Goal: Task Accomplishment & Management: Manage account settings

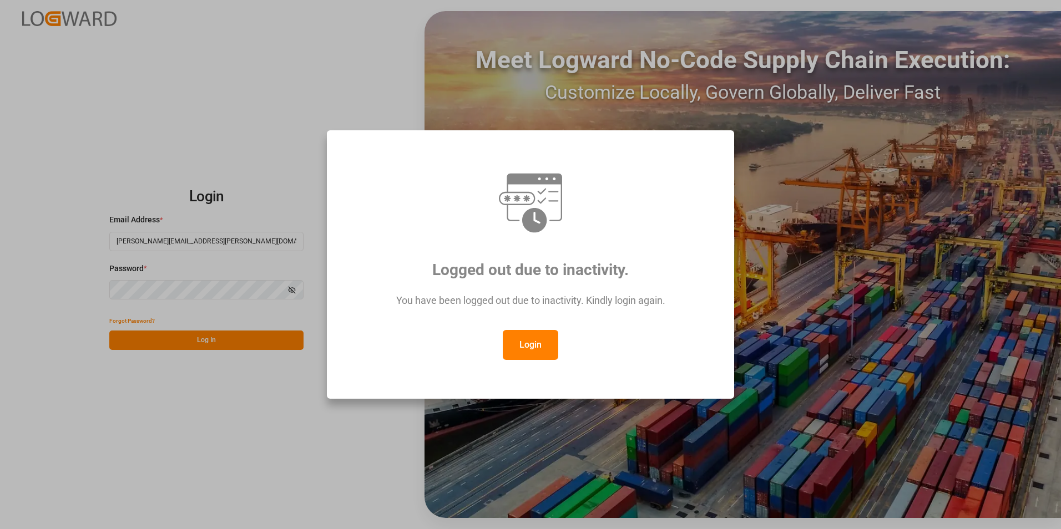
click at [547, 346] on button "Login" at bounding box center [530, 345] width 55 height 30
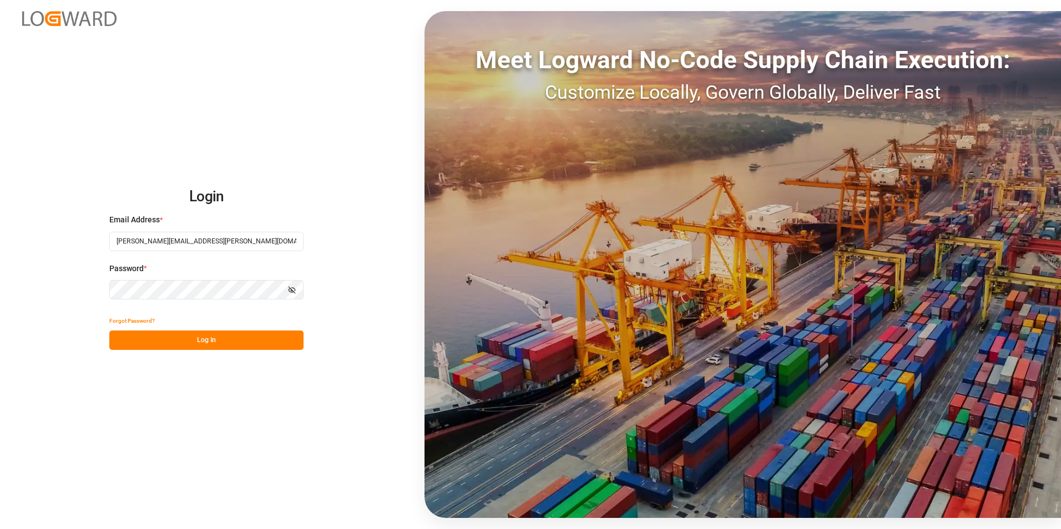
click at [210, 340] on button "Log In" at bounding box center [206, 340] width 194 height 19
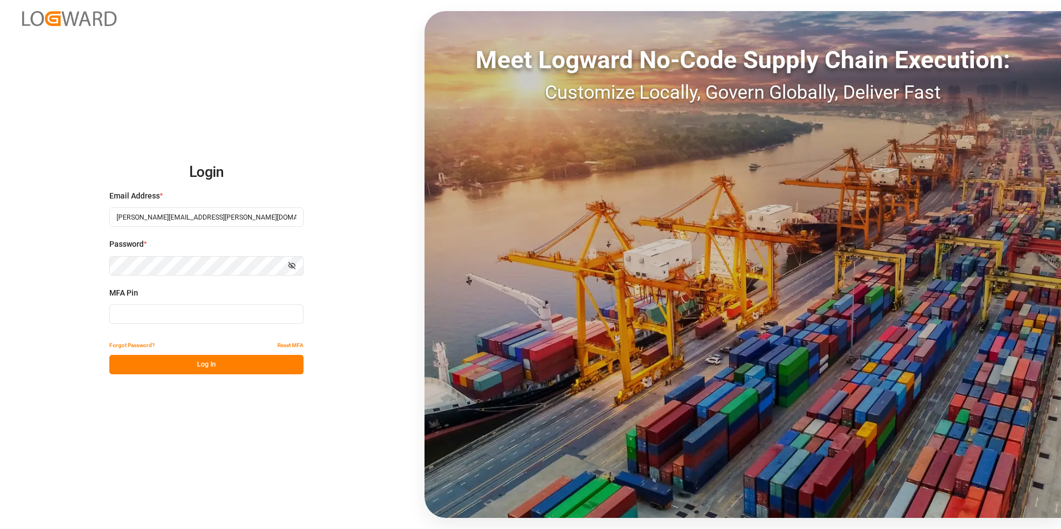
click at [170, 317] on input at bounding box center [206, 314] width 194 height 19
click at [168, 315] on input at bounding box center [206, 314] width 194 height 19
type input "406384"
click at [201, 371] on button "Log In" at bounding box center [206, 364] width 194 height 19
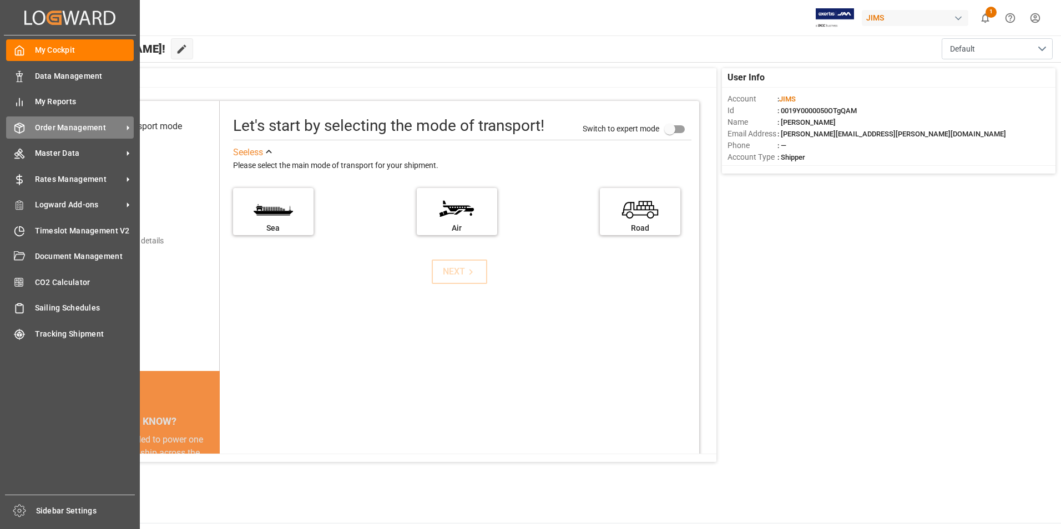
click at [68, 130] on span "Order Management" at bounding box center [79, 128] width 88 height 12
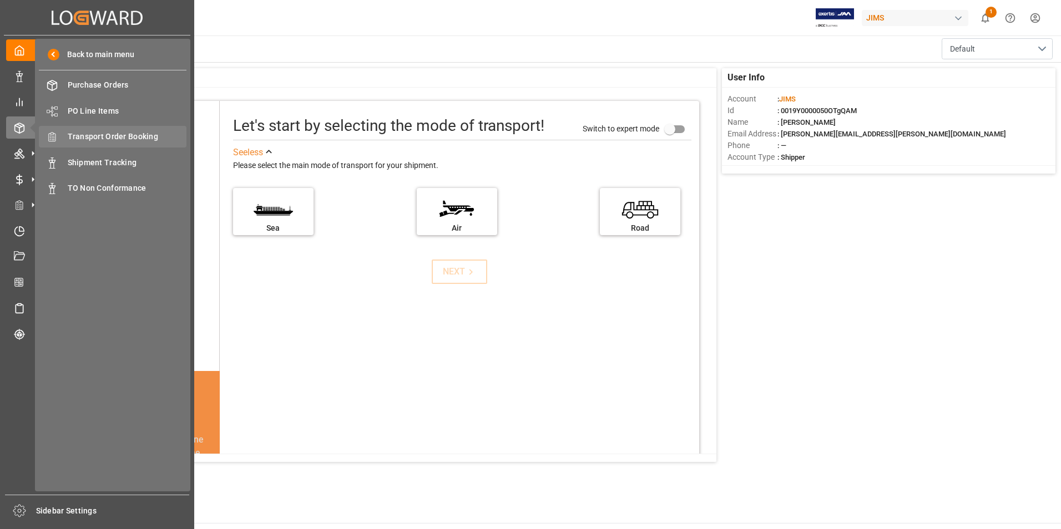
click at [112, 139] on span "Transport Order Booking" at bounding box center [127, 137] width 119 height 12
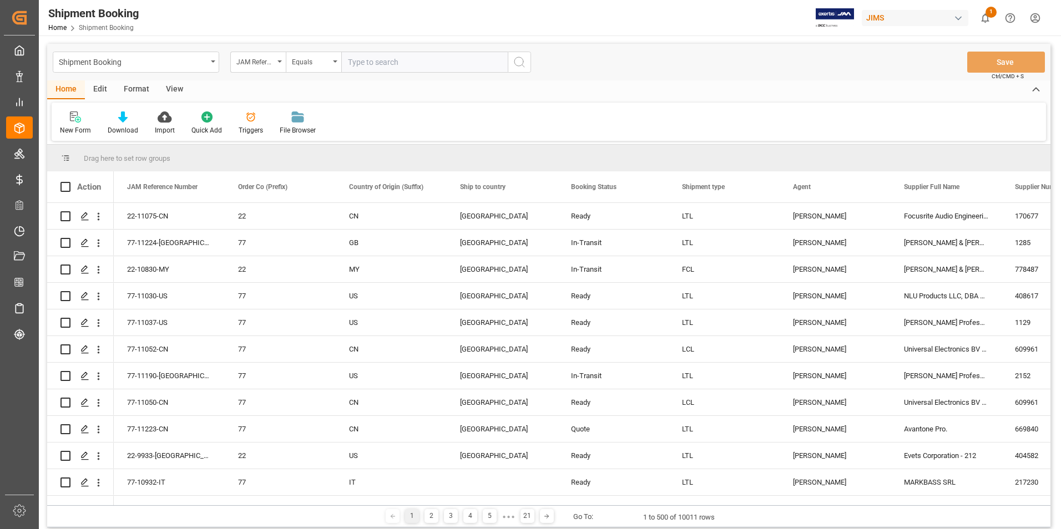
click at [365, 59] on input "text" at bounding box center [424, 62] width 166 height 21
type input "22-10829-CN"
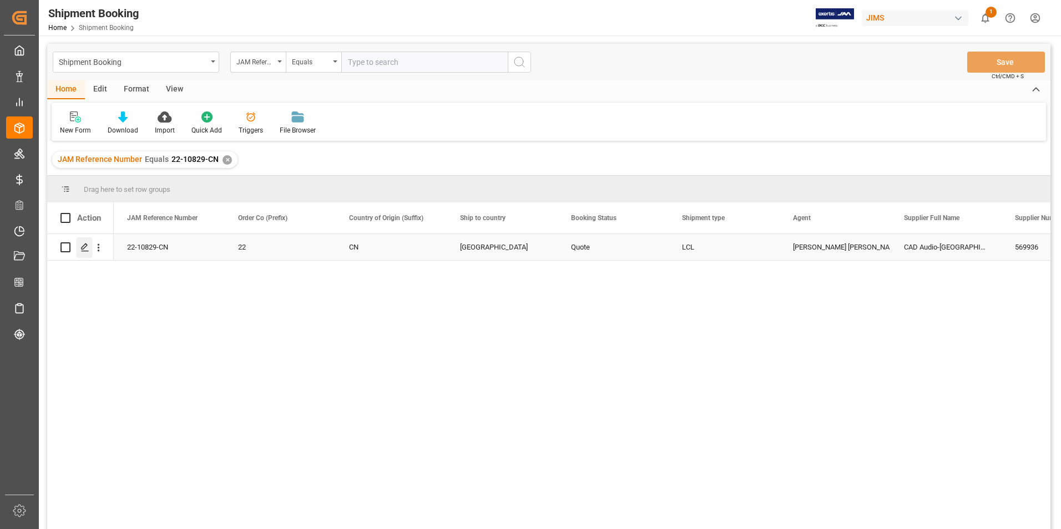
click at [86, 246] on icon "Press SPACE to select this row." at bounding box center [84, 247] width 9 height 9
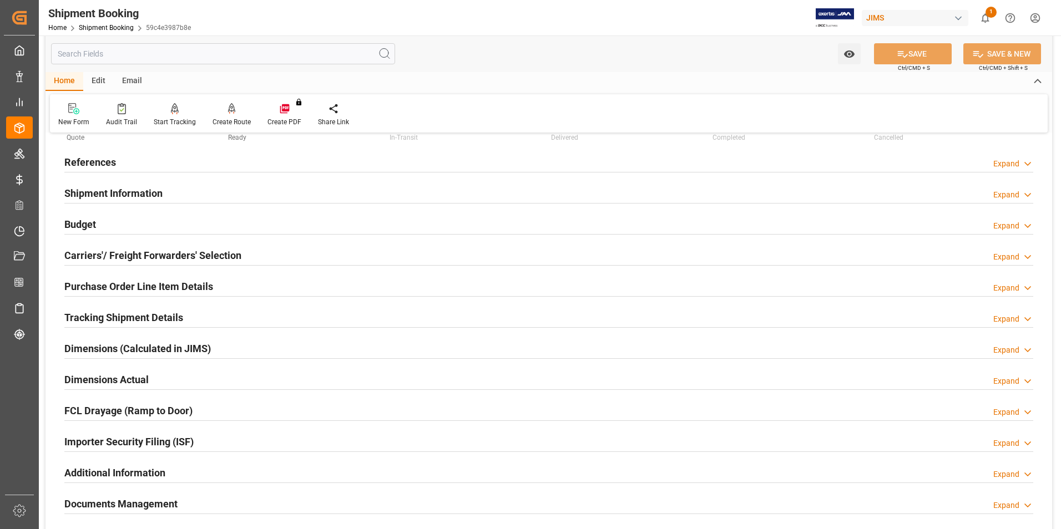
scroll to position [111, 0]
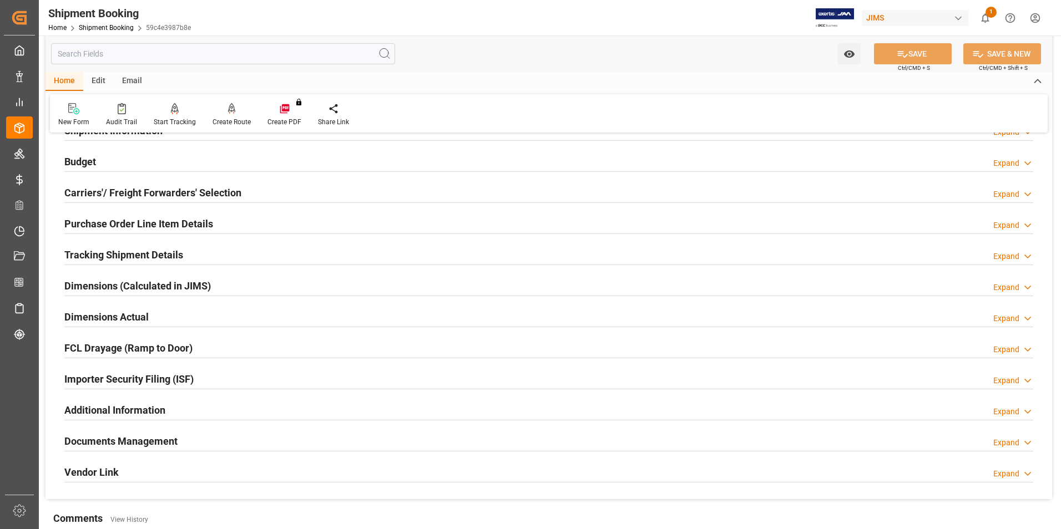
click at [199, 187] on h2 "Carriers'/ Freight Forwarders' Selection" at bounding box center [152, 192] width 177 height 15
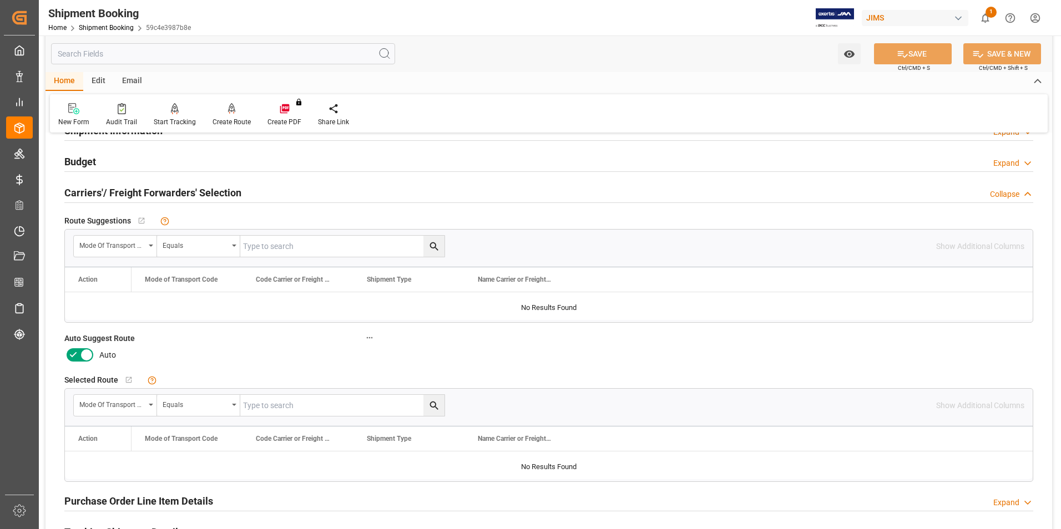
click at [72, 353] on icon at bounding box center [73, 355] width 13 height 13
click at [0, 0] on input "checkbox" at bounding box center [0, 0] width 0 height 0
click at [923, 55] on button "SAVE" at bounding box center [913, 53] width 78 height 21
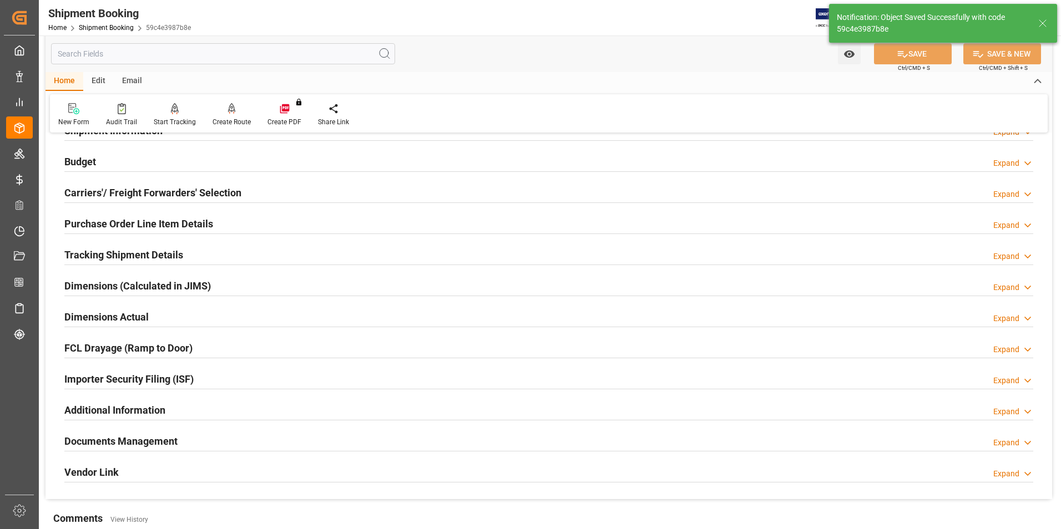
scroll to position [0, 0]
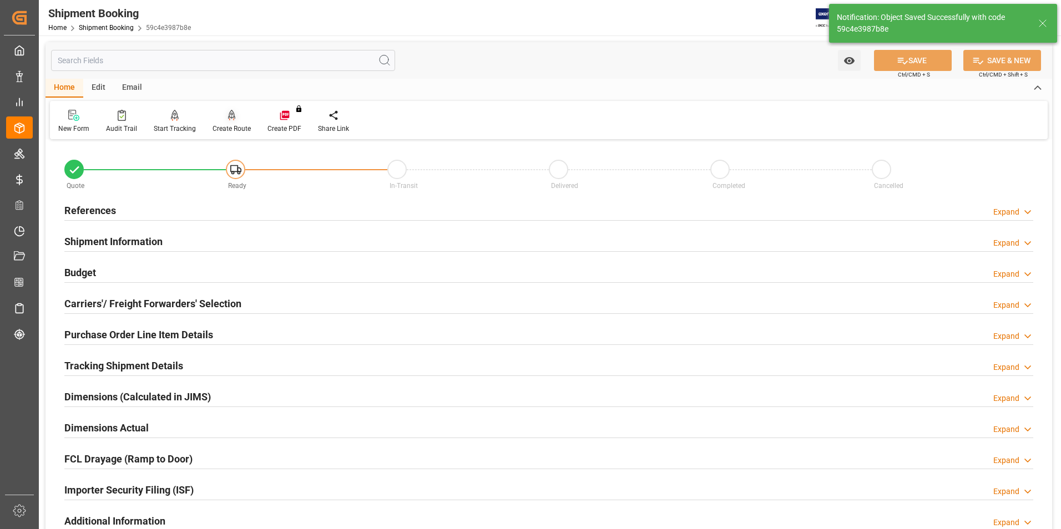
click at [224, 122] on div "Create Route" at bounding box center [231, 121] width 55 height 24
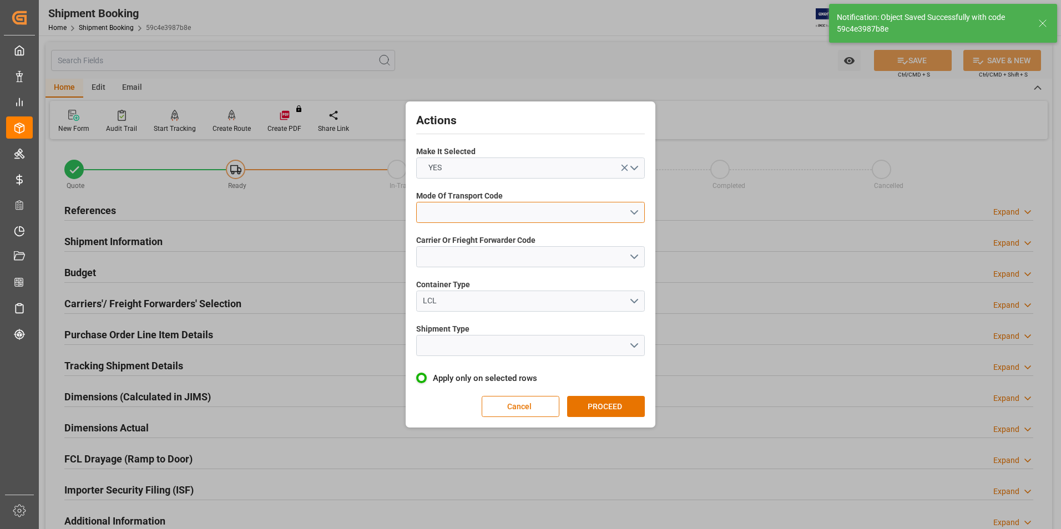
click at [629, 211] on button "open menu" at bounding box center [530, 212] width 229 height 21
click at [504, 215] on div "1- OCEAN" at bounding box center [531, 215] width 228 height 23
click at [638, 254] on button "open menu" at bounding box center [530, 256] width 229 height 21
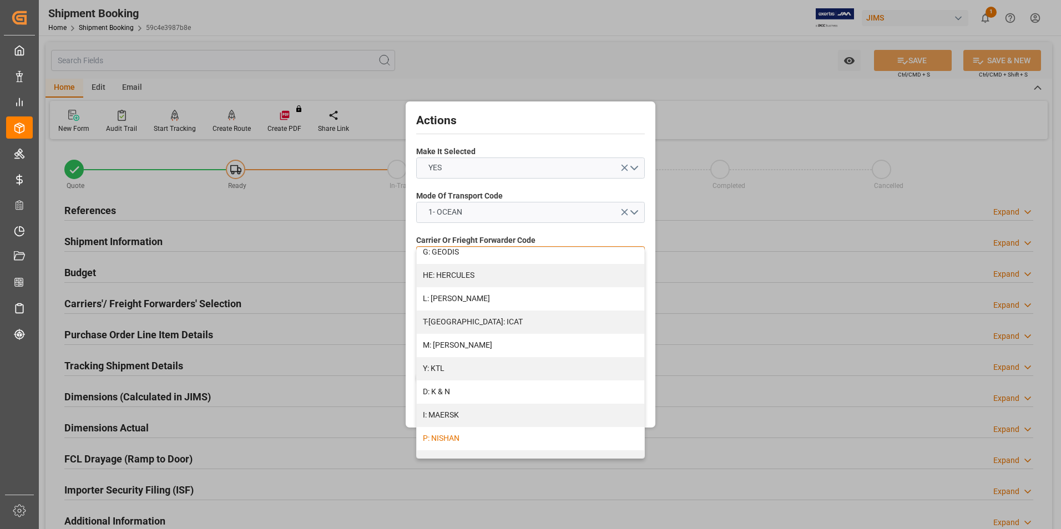
scroll to position [444, 0]
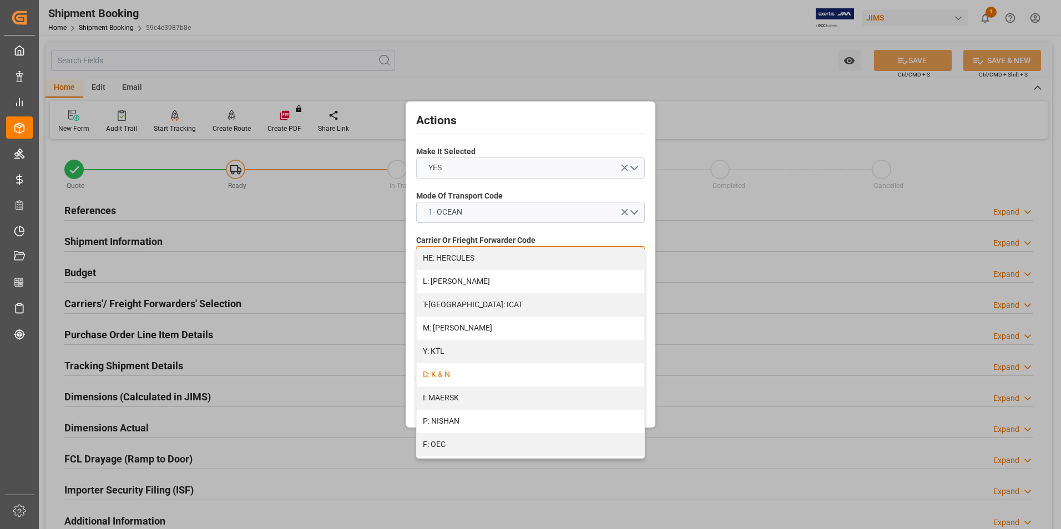
click at [496, 377] on div "D: K & N" at bounding box center [531, 375] width 228 height 23
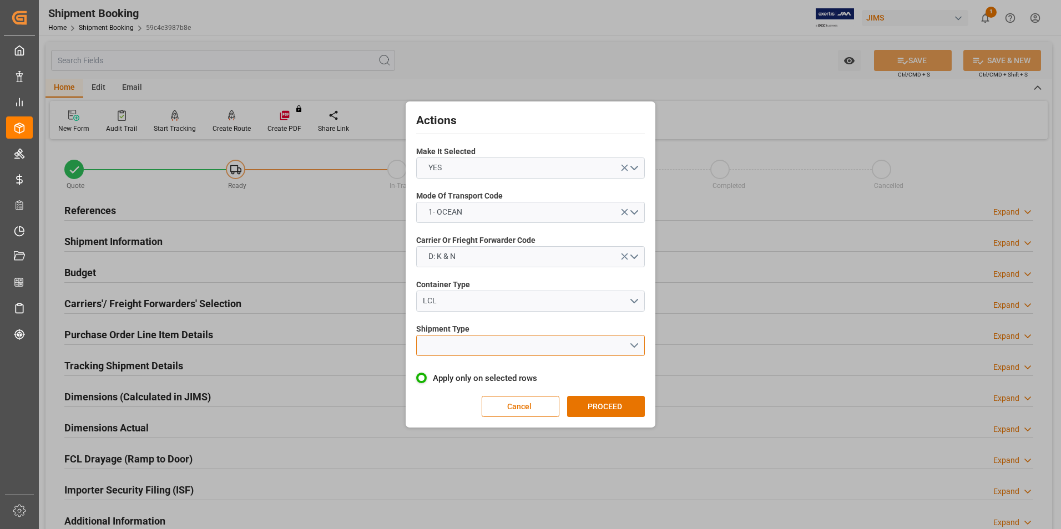
click at [633, 339] on button "open menu" at bounding box center [530, 345] width 229 height 21
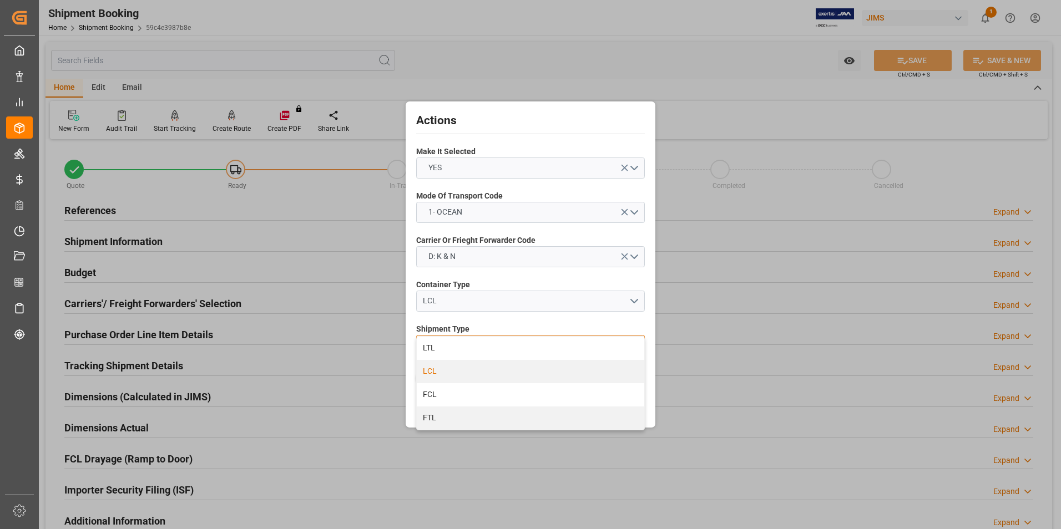
click at [507, 372] on div "LCL" at bounding box center [531, 371] width 228 height 23
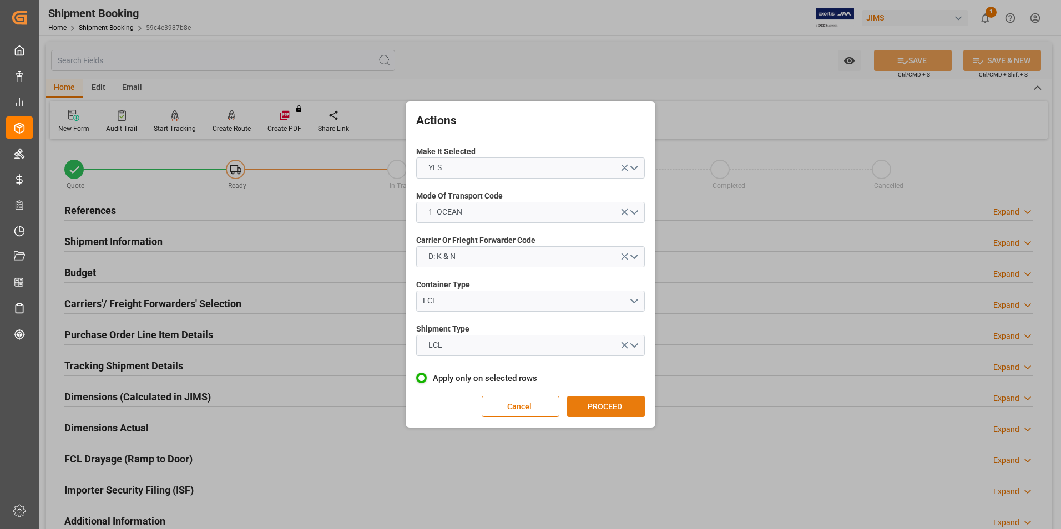
click at [610, 406] on button "PROCEED" at bounding box center [606, 406] width 78 height 21
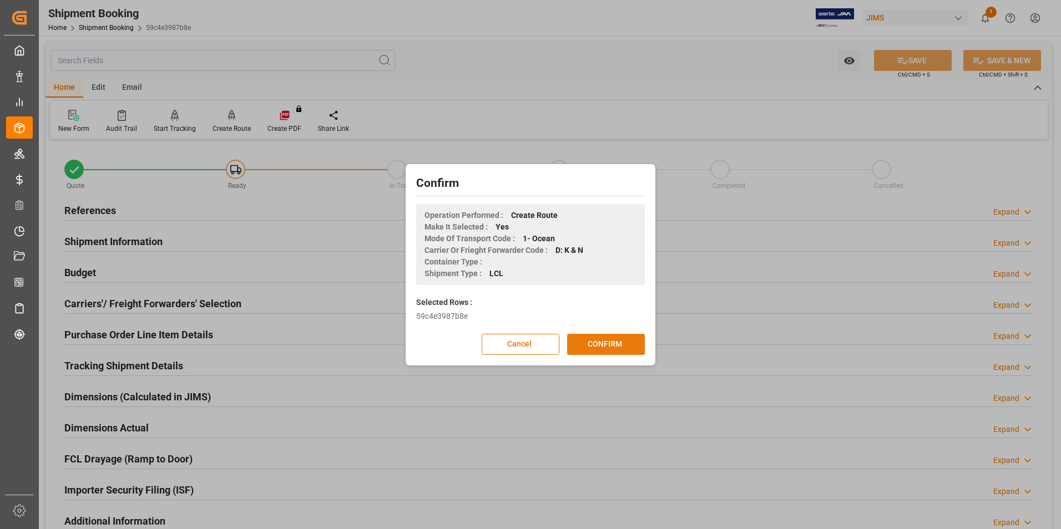
click at [608, 346] on button "CONFIRM" at bounding box center [606, 344] width 78 height 21
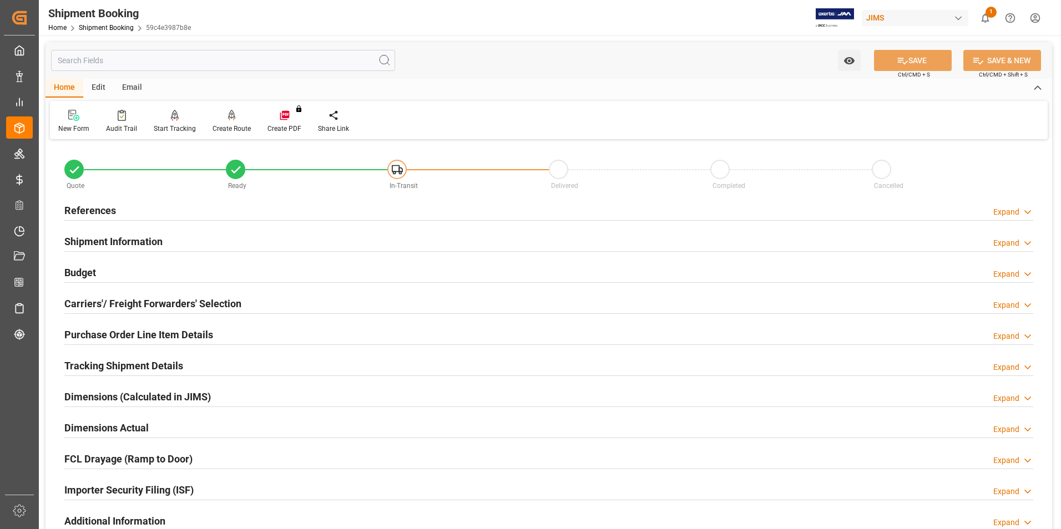
click at [263, 203] on div "References Expand" at bounding box center [548, 209] width 969 height 21
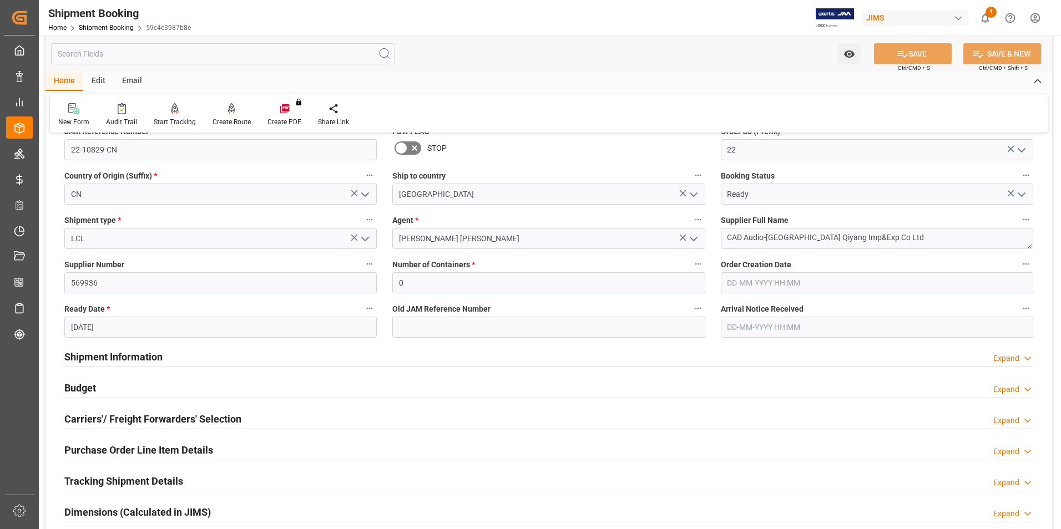
scroll to position [111, 0]
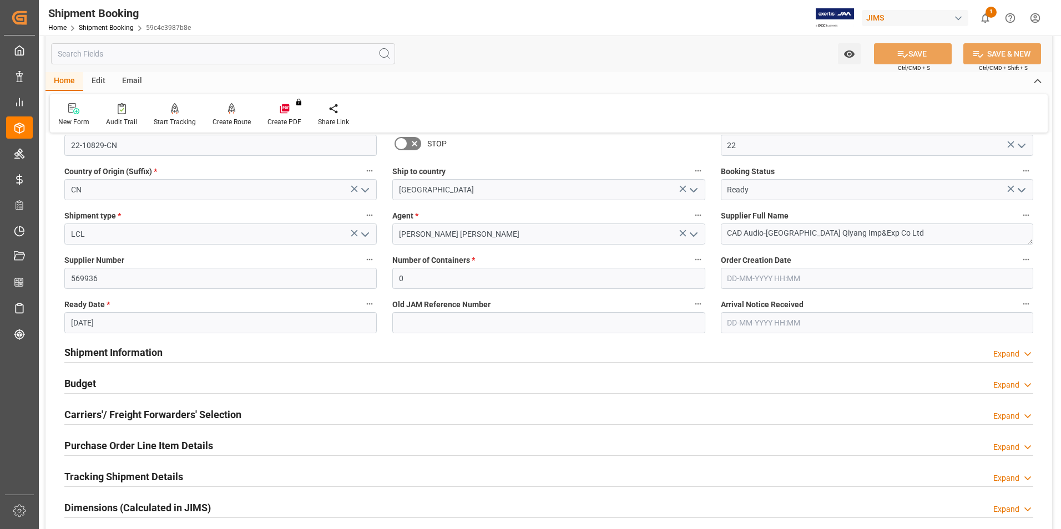
click at [252, 355] on div "Shipment Information Expand" at bounding box center [548, 351] width 969 height 21
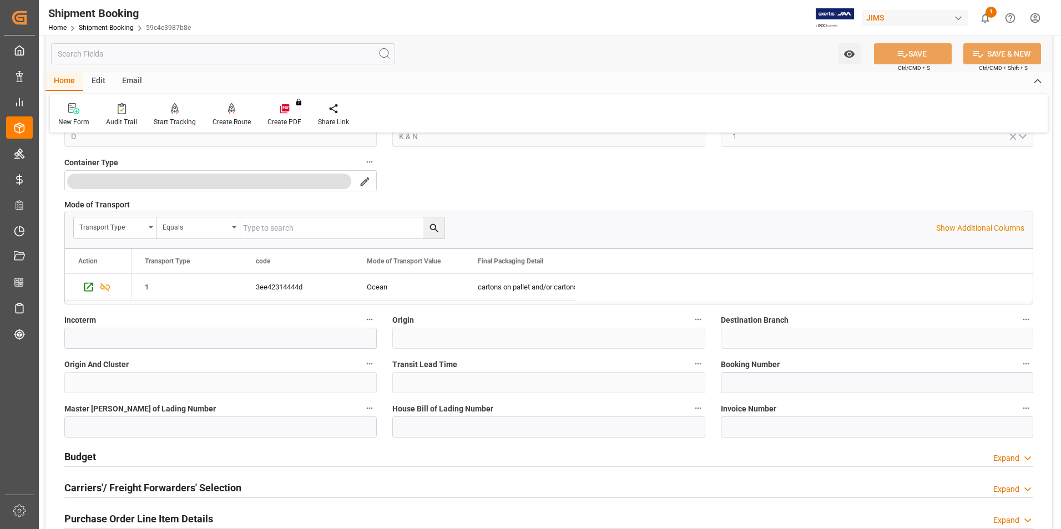
scroll to position [499, 0]
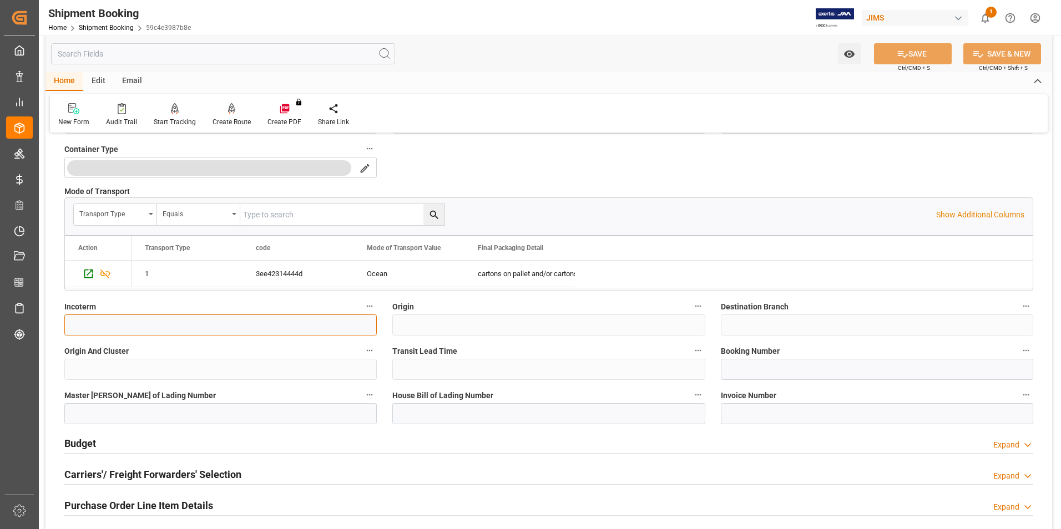
click at [148, 317] on input at bounding box center [220, 325] width 312 height 21
type input "FCA Shanghai [GEOGRAPHIC_DATA]"
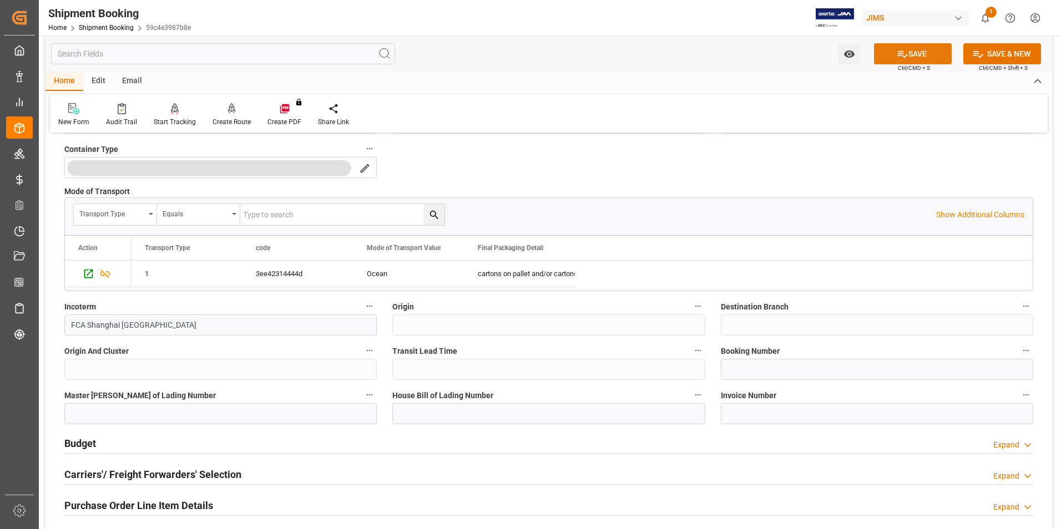
click at [926, 51] on button "SAVE" at bounding box center [913, 53] width 78 height 21
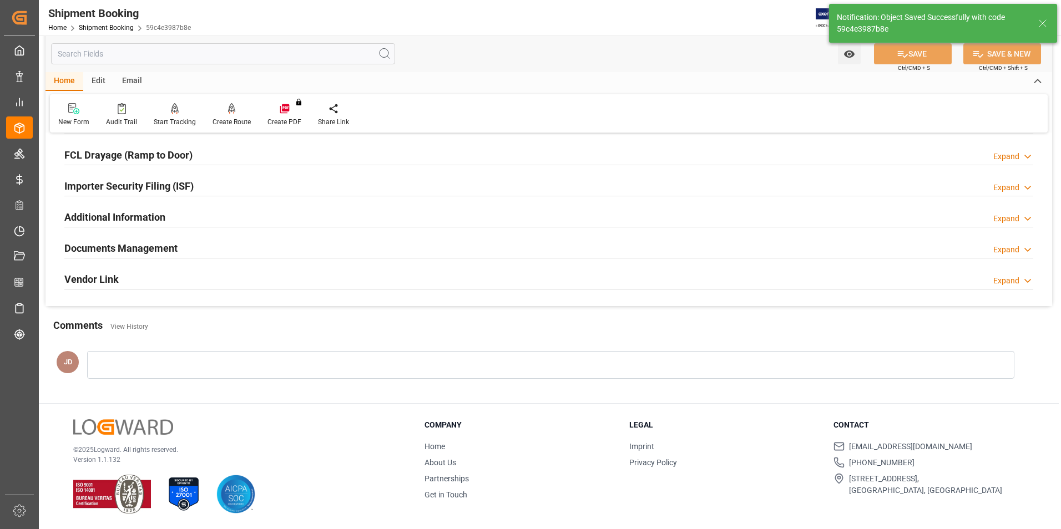
scroll to position [0, 0]
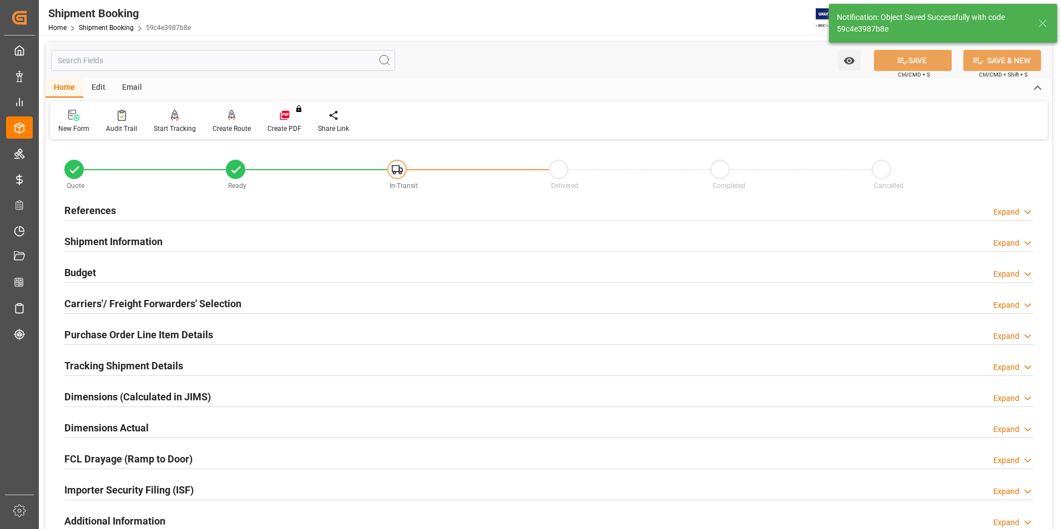
click at [190, 265] on div "Budget Expand" at bounding box center [548, 271] width 969 height 21
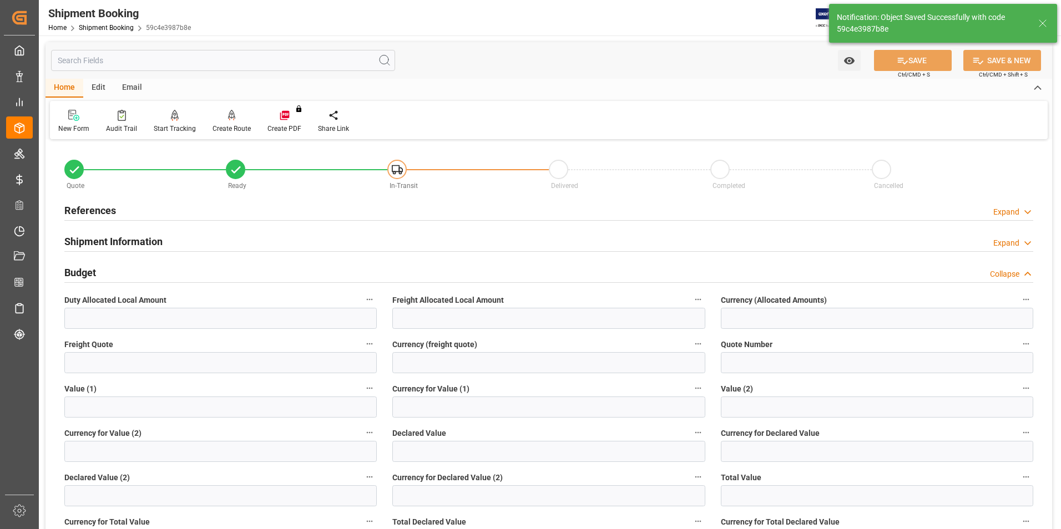
click at [185, 261] on div "Budget Collapse" at bounding box center [548, 271] width 969 height 21
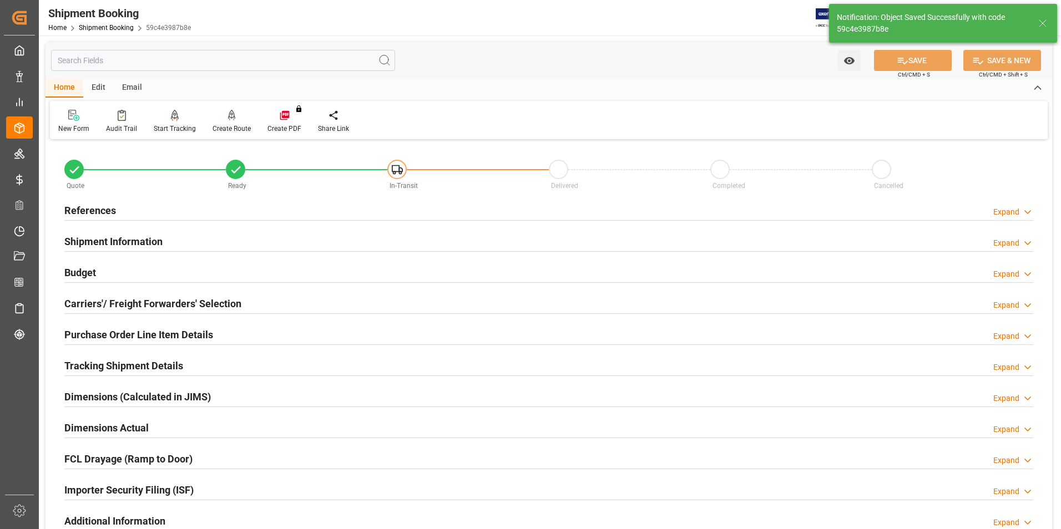
click at [191, 238] on div "Shipment Information Expand" at bounding box center [548, 240] width 969 height 21
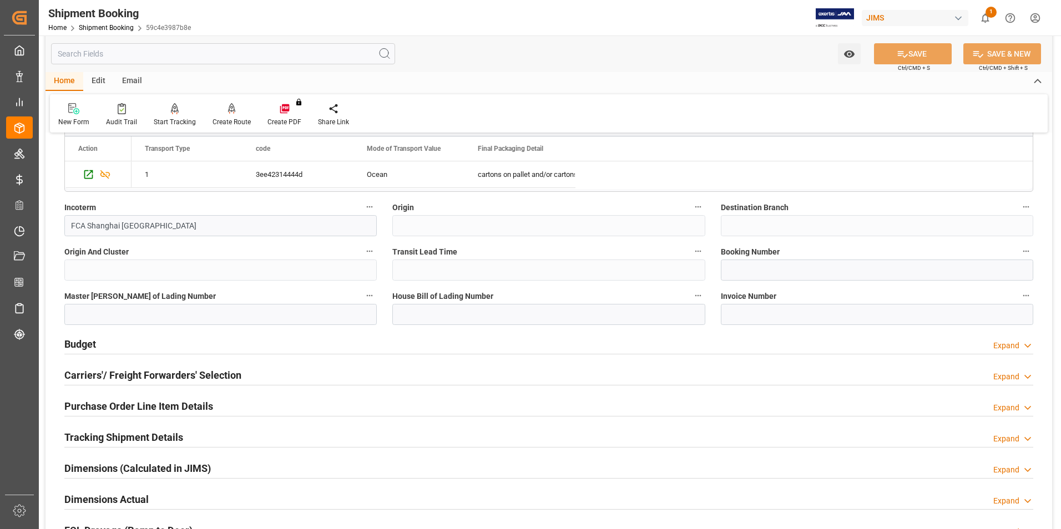
scroll to position [444, 0]
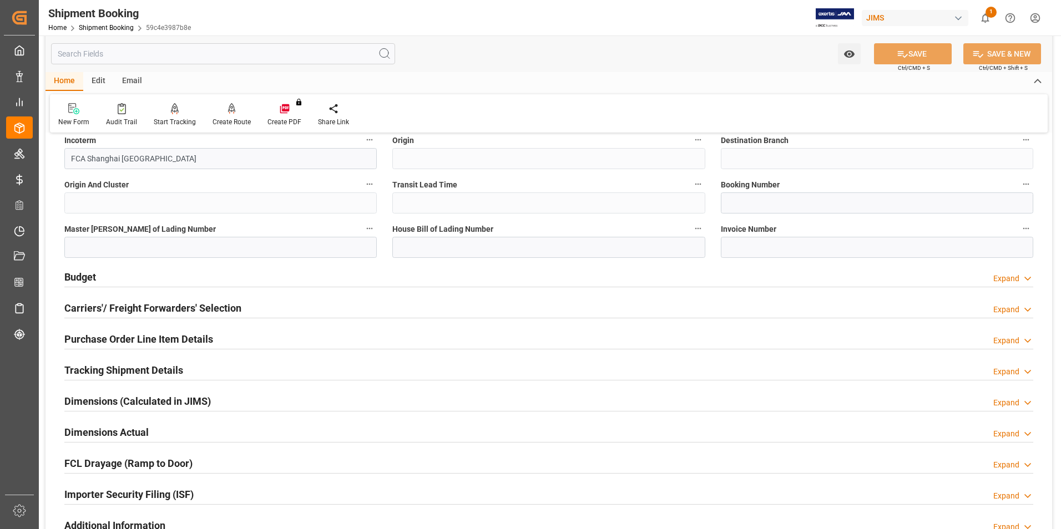
click at [137, 279] on div "Budget Expand" at bounding box center [548, 276] width 969 height 21
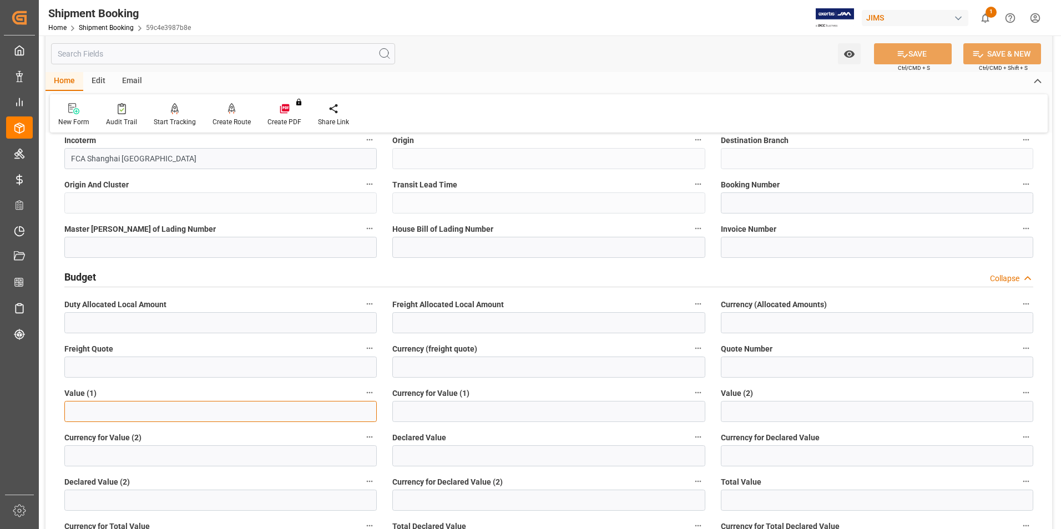
drag, startPoint x: 120, startPoint y: 405, endPoint x: 154, endPoint y: 416, distance: 36.0
click at [120, 405] on input "text" at bounding box center [220, 411] width 312 height 21
paste input "text"
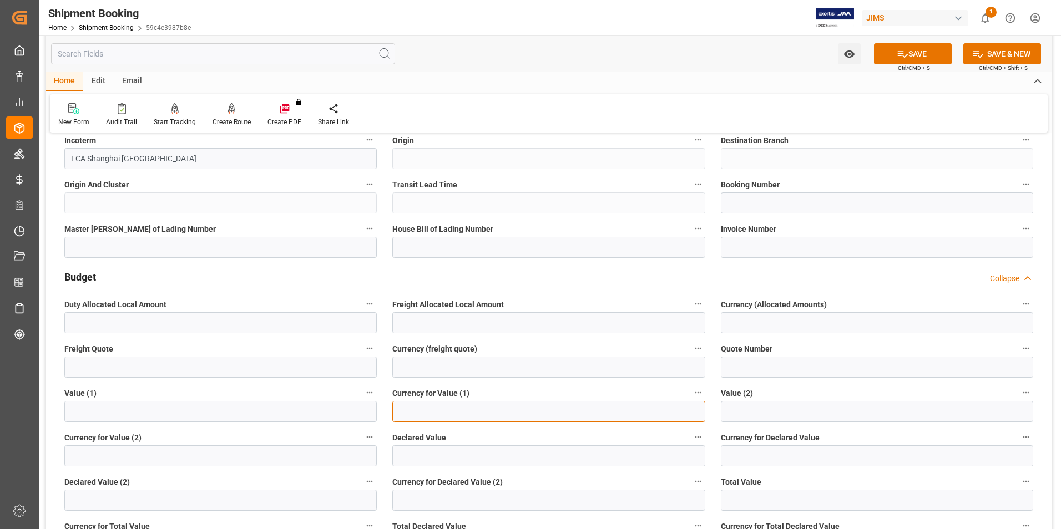
click at [456, 412] on input at bounding box center [548, 411] width 312 height 21
type input "u"
click at [125, 408] on input "text" at bounding box center [220, 411] width 312 height 21
type input "13465"
click at [418, 404] on input at bounding box center [548, 411] width 312 height 21
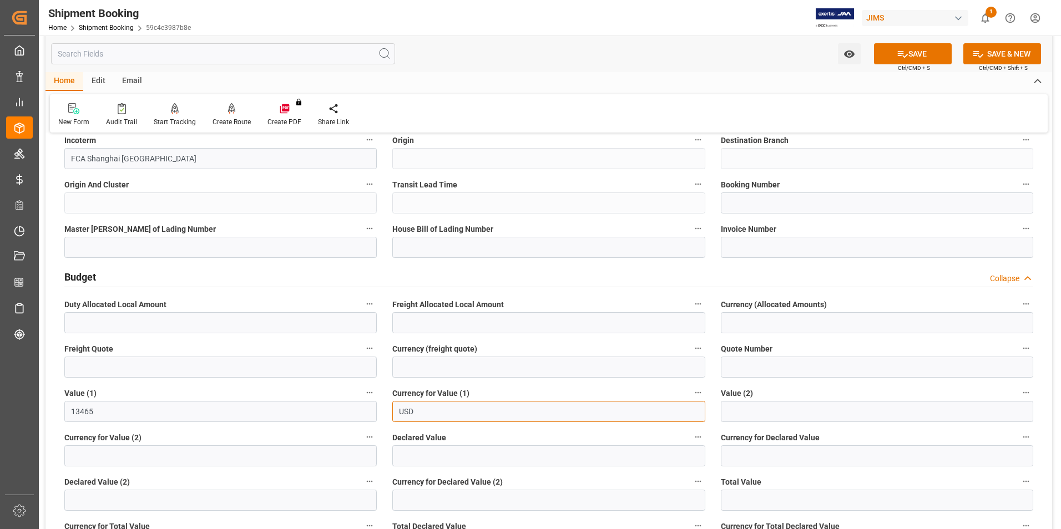
type input "USD"
click at [157, 367] on input "text" at bounding box center [220, 367] width 312 height 21
type input "1900"
click at [486, 370] on input at bounding box center [548, 367] width 312 height 21
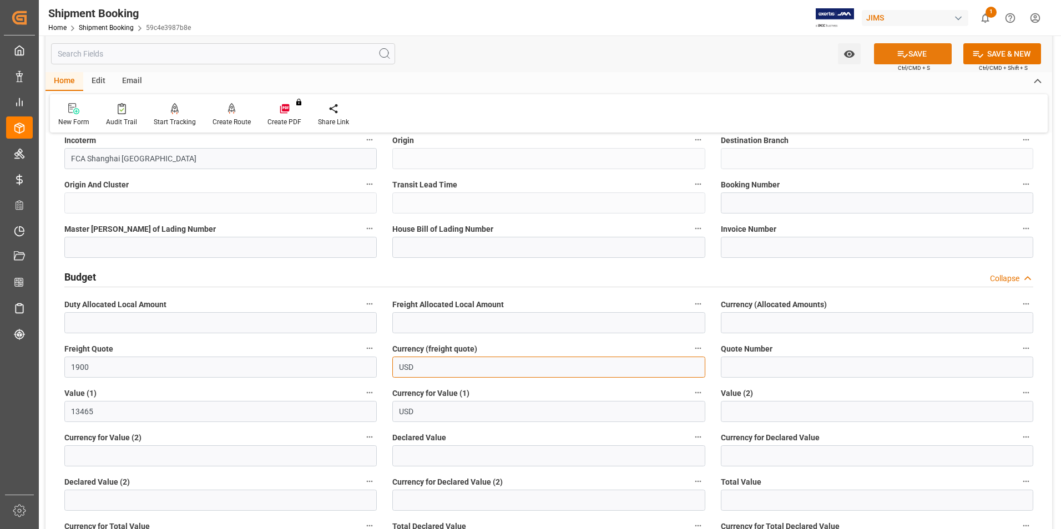
type input "USD"
click at [906, 60] on button "SAVE" at bounding box center [913, 53] width 78 height 21
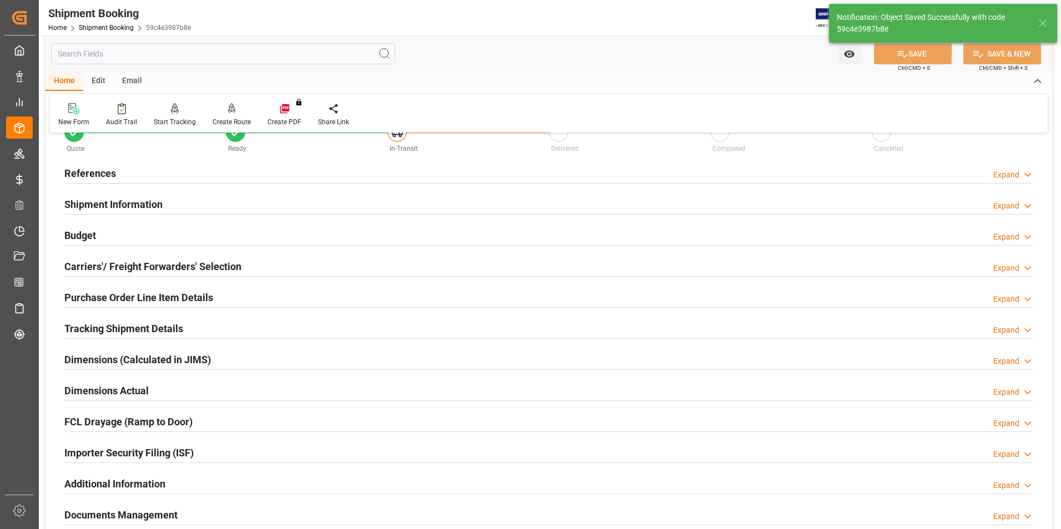
scroll to position [55, 0]
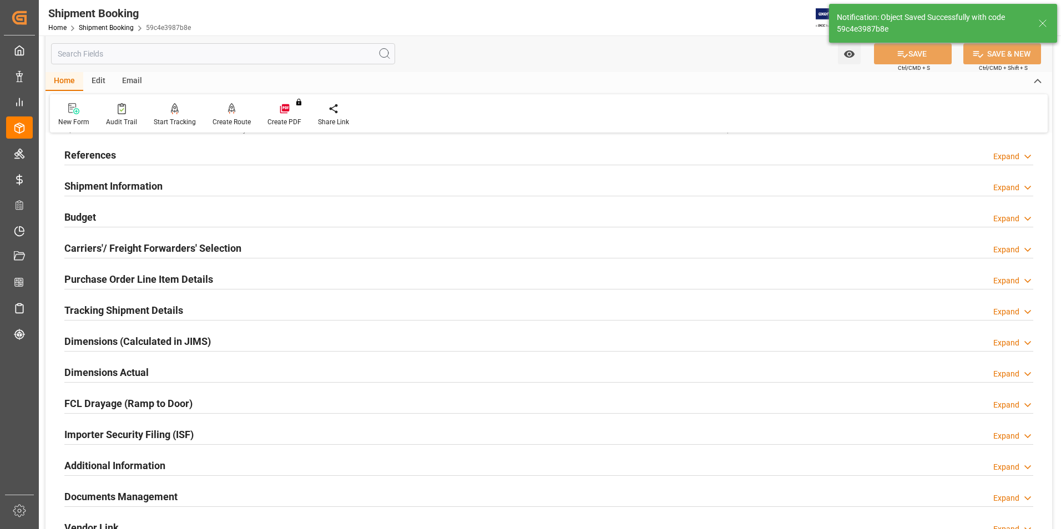
click at [206, 301] on div "Tracking Shipment Details Expand" at bounding box center [548, 309] width 969 height 21
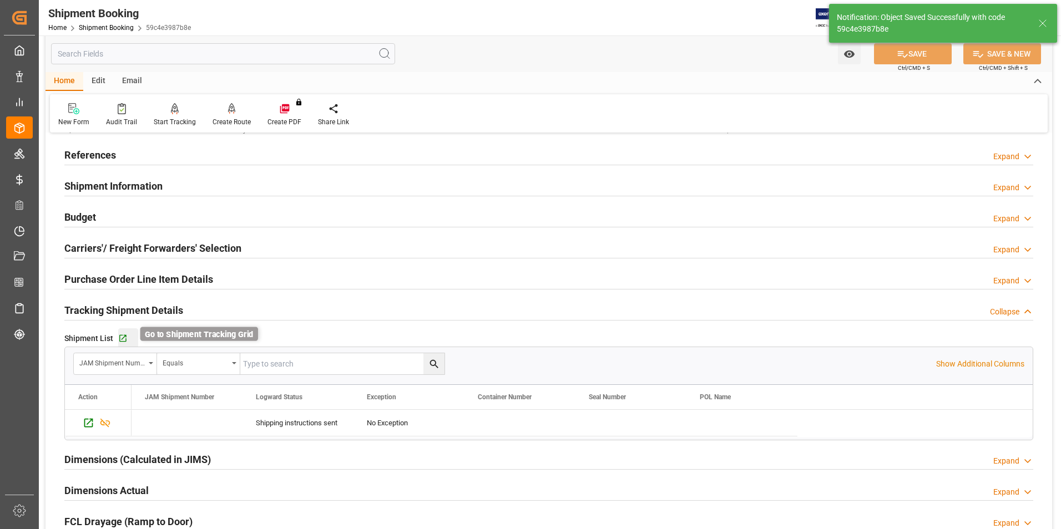
click at [125, 336] on icon "button" at bounding box center [122, 338] width 7 height 7
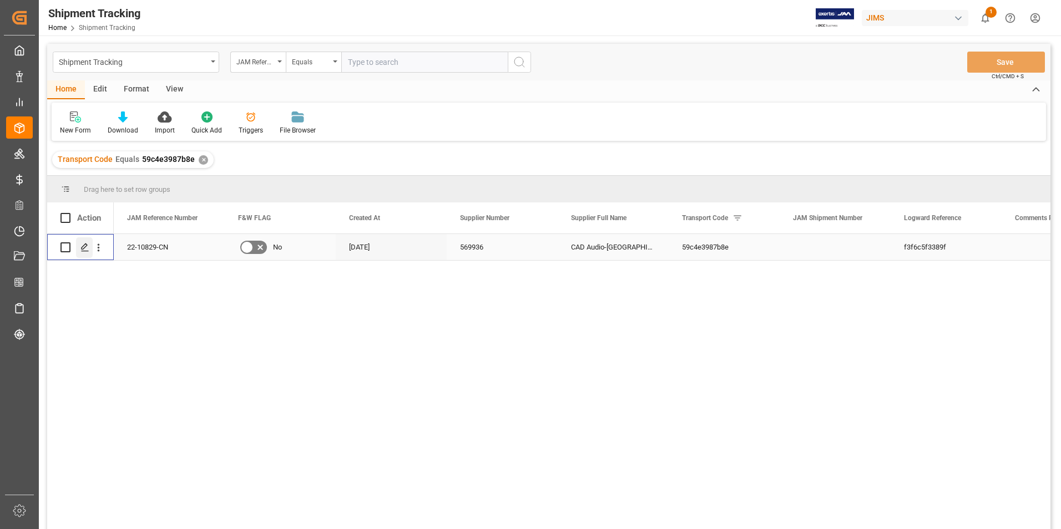
click at [84, 247] on icon "Press SPACE to select this row." at bounding box center [84, 247] width 9 height 9
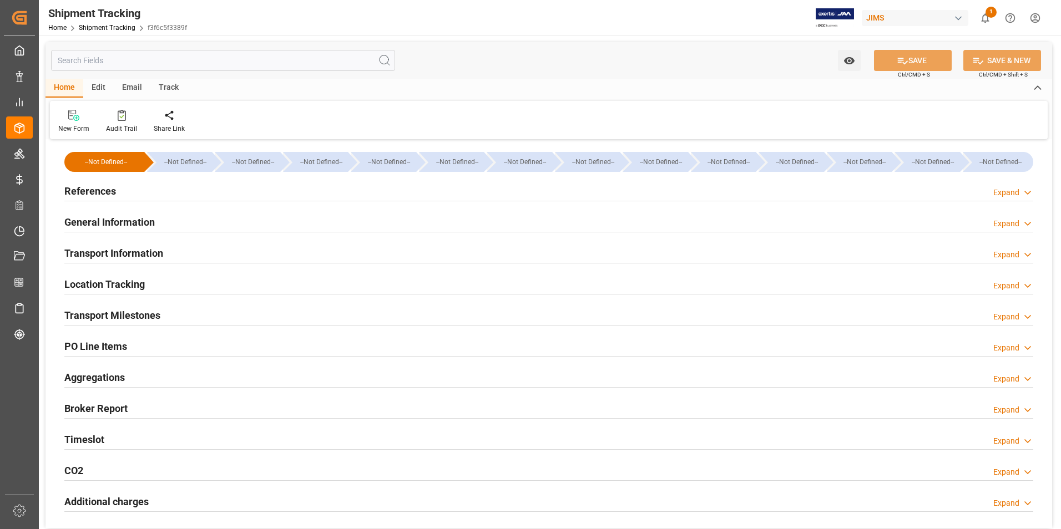
type input "[DATE]"
click at [164, 191] on div "References Expand" at bounding box center [548, 190] width 969 height 21
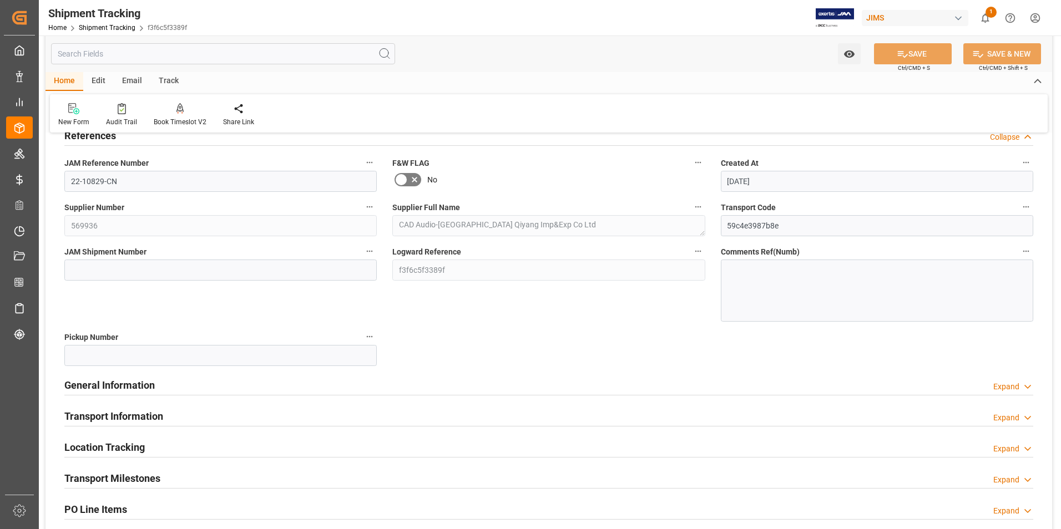
drag, startPoint x: 239, startPoint y: 384, endPoint x: 268, endPoint y: 392, distance: 29.7
click at [239, 384] on div "General Information Expand" at bounding box center [548, 384] width 969 height 21
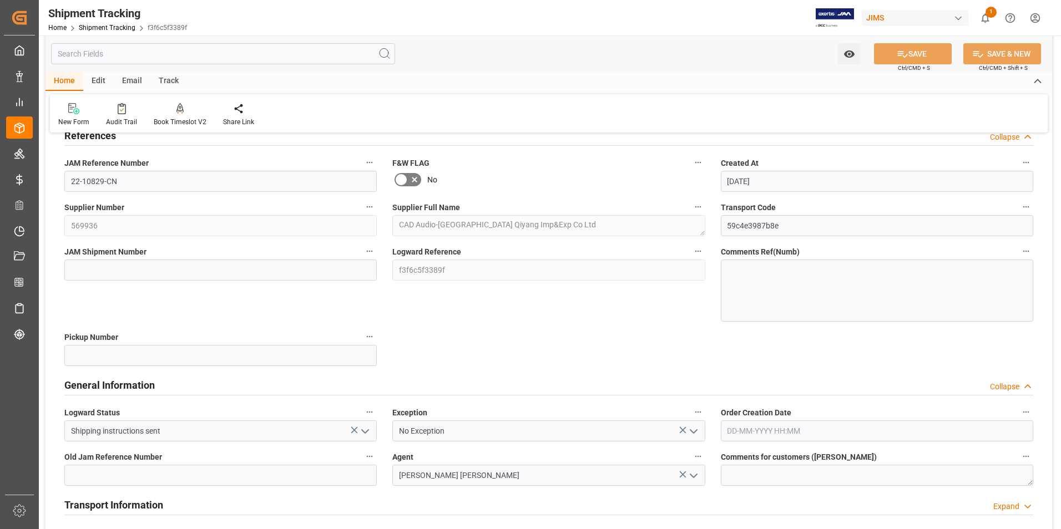
scroll to position [166, 0]
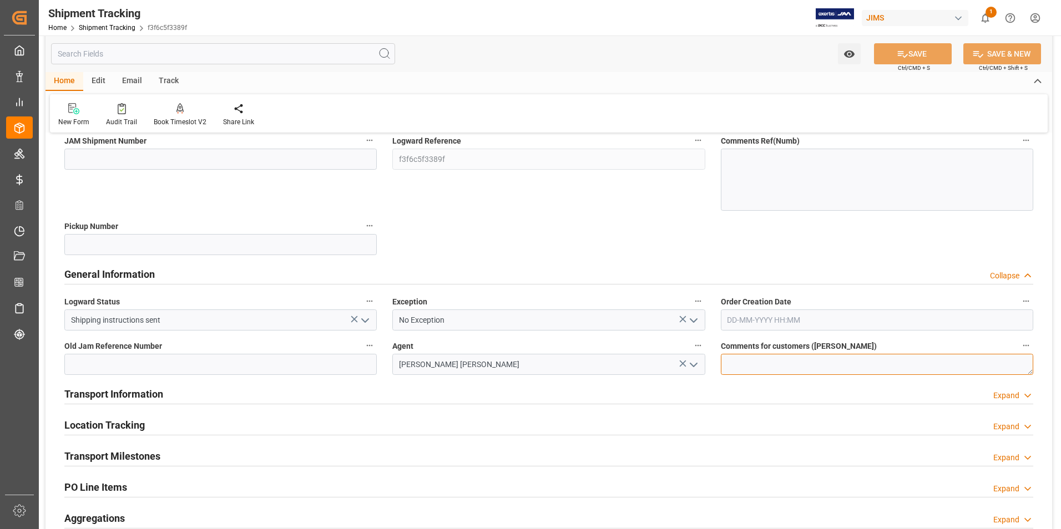
click at [754, 369] on textarea at bounding box center [877, 364] width 312 height 21
type textarea "DO NOT RECEIVE IN E1"
click at [395, 395] on div "Transport Information Expand" at bounding box center [548, 393] width 969 height 21
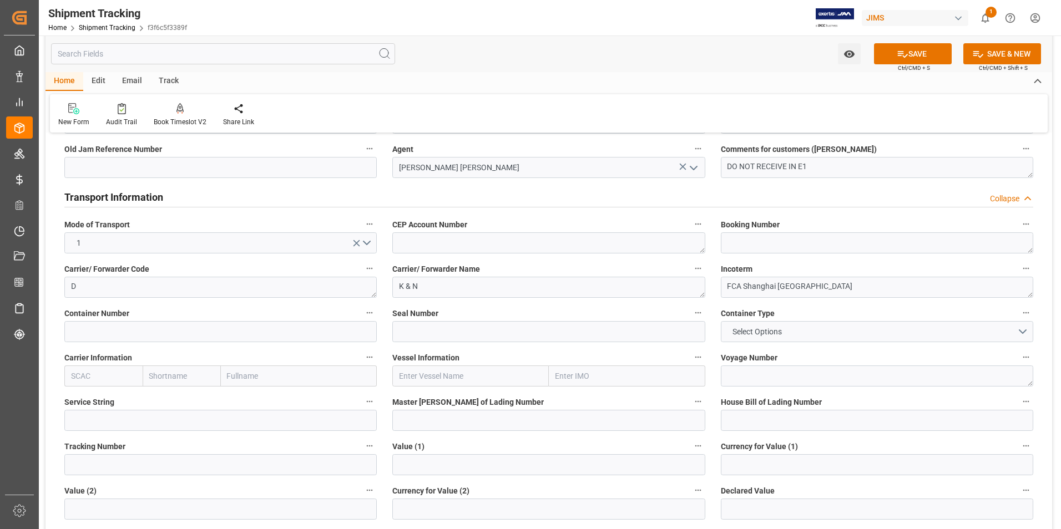
scroll to position [388, 0]
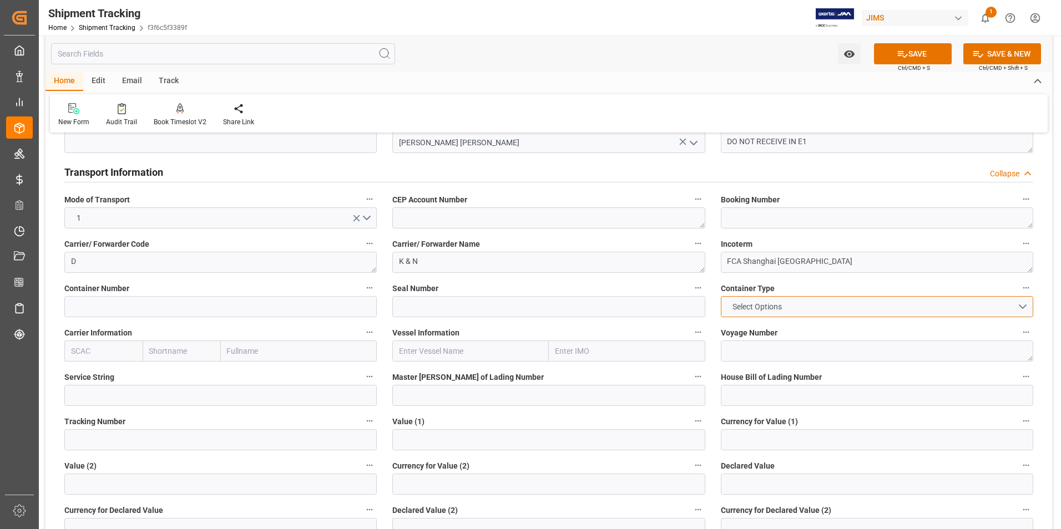
click at [1026, 304] on button "Select Options" at bounding box center [877, 306] width 312 height 21
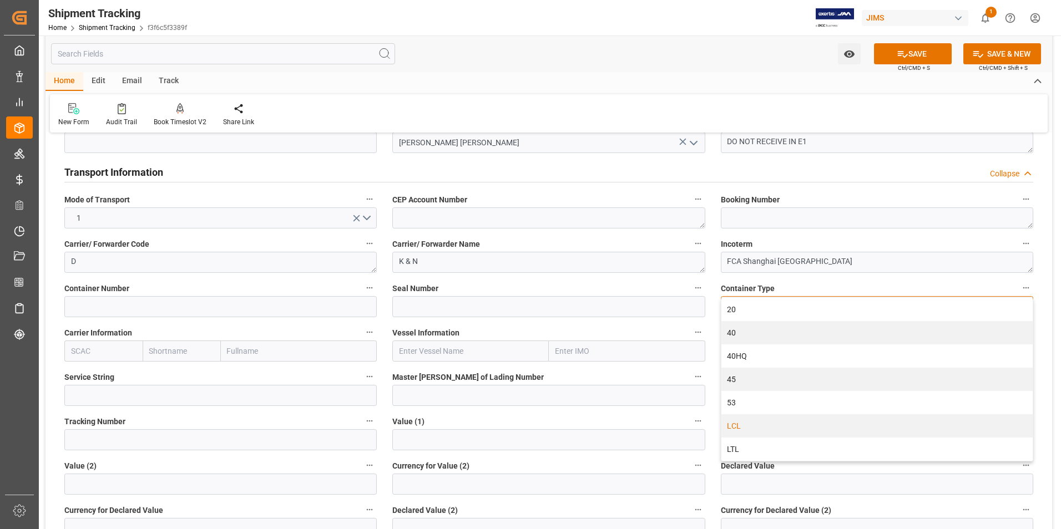
click at [807, 431] on div "LCL" at bounding box center [876, 426] width 311 height 23
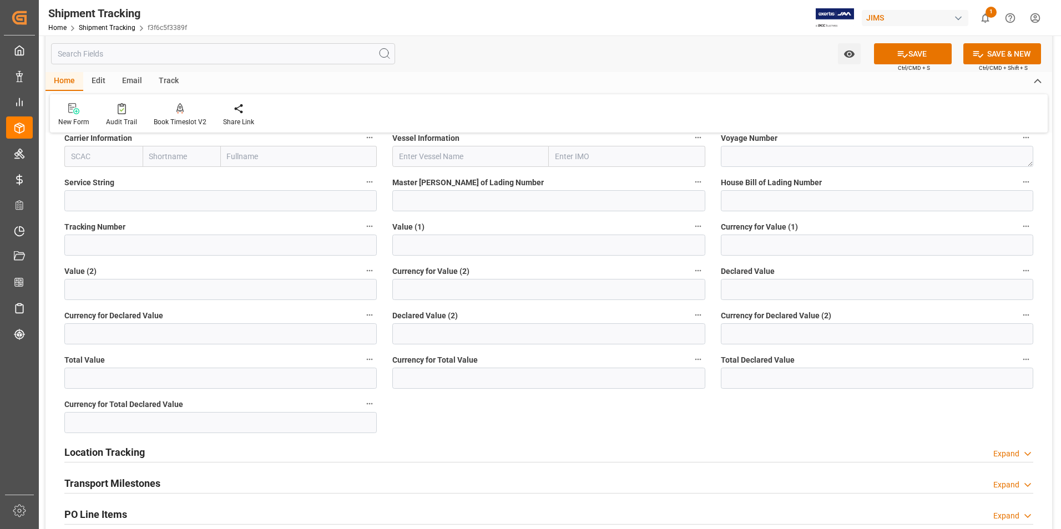
scroll to position [610, 0]
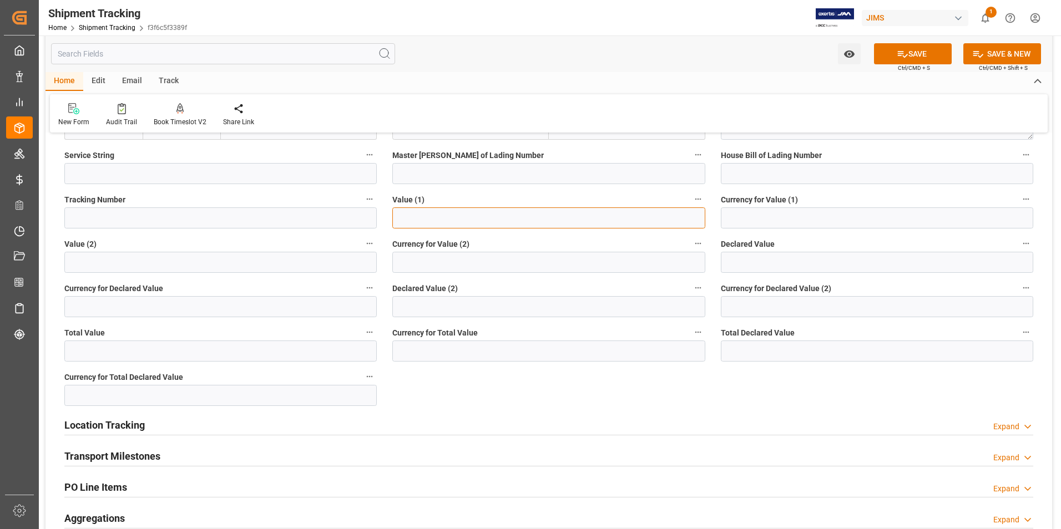
click at [422, 224] on input "text" at bounding box center [548, 218] width 312 height 21
type input "13465"
click at [745, 214] on input at bounding box center [877, 218] width 312 height 21
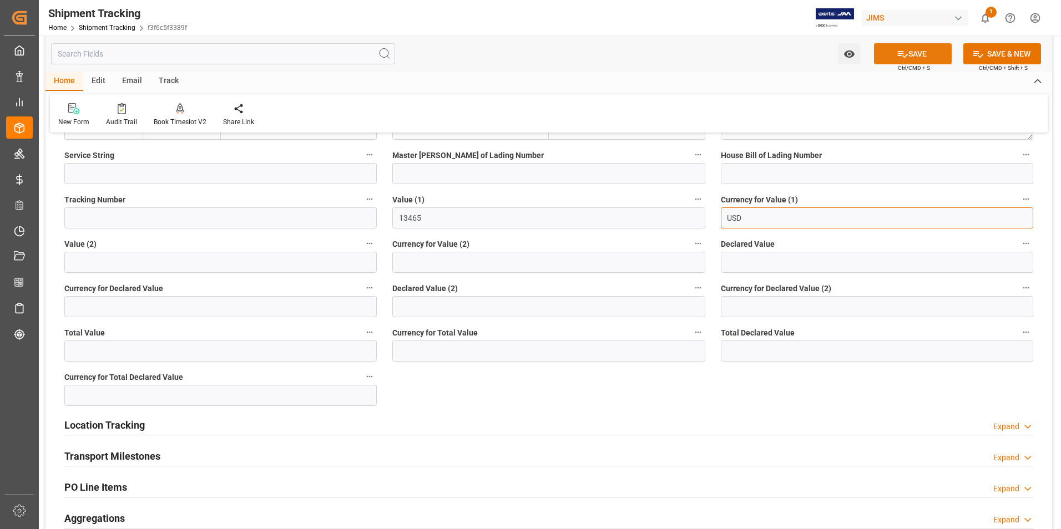
type input "USD"
click at [894, 60] on button "SAVE" at bounding box center [913, 53] width 78 height 21
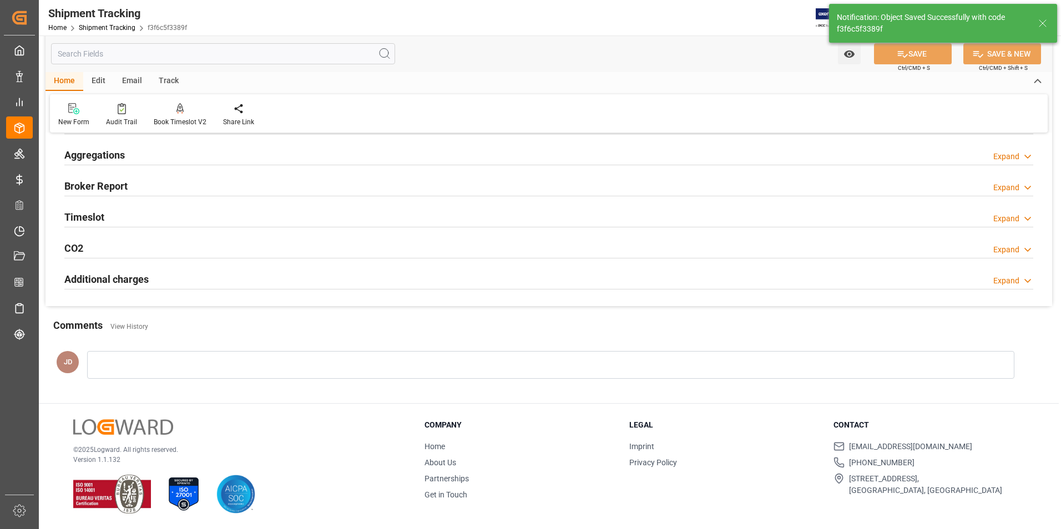
scroll to position [0, 0]
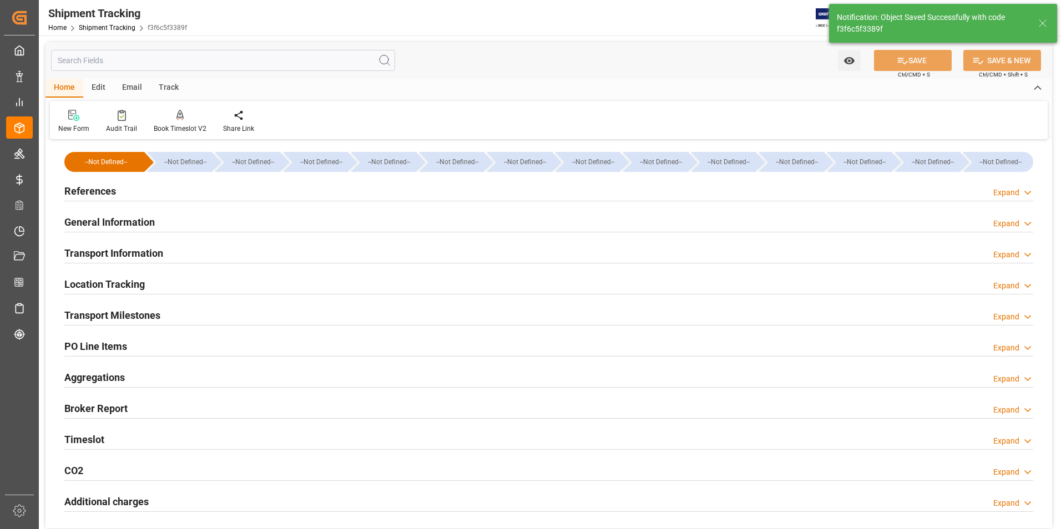
click at [179, 318] on div "Transport Milestones Expand" at bounding box center [548, 314] width 969 height 21
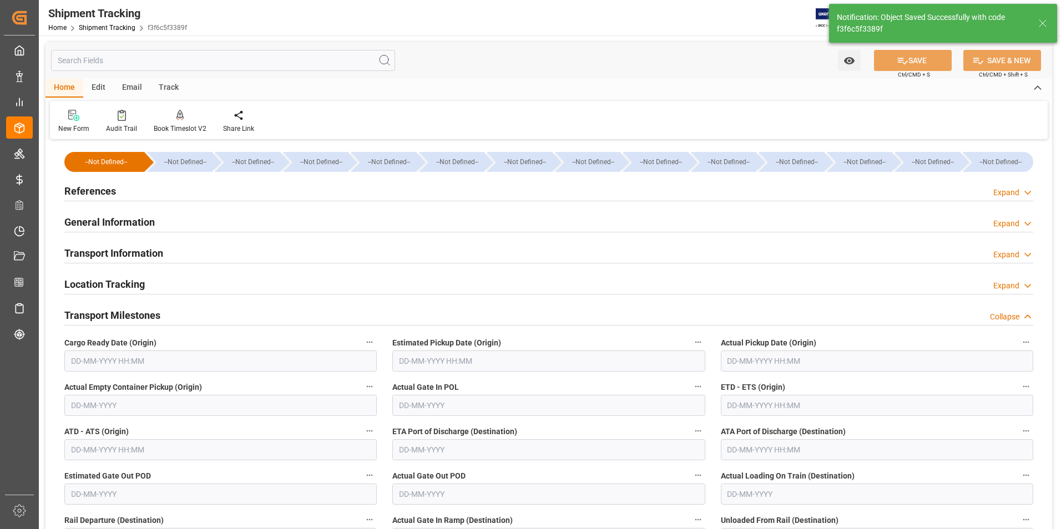
scroll to position [55, 0]
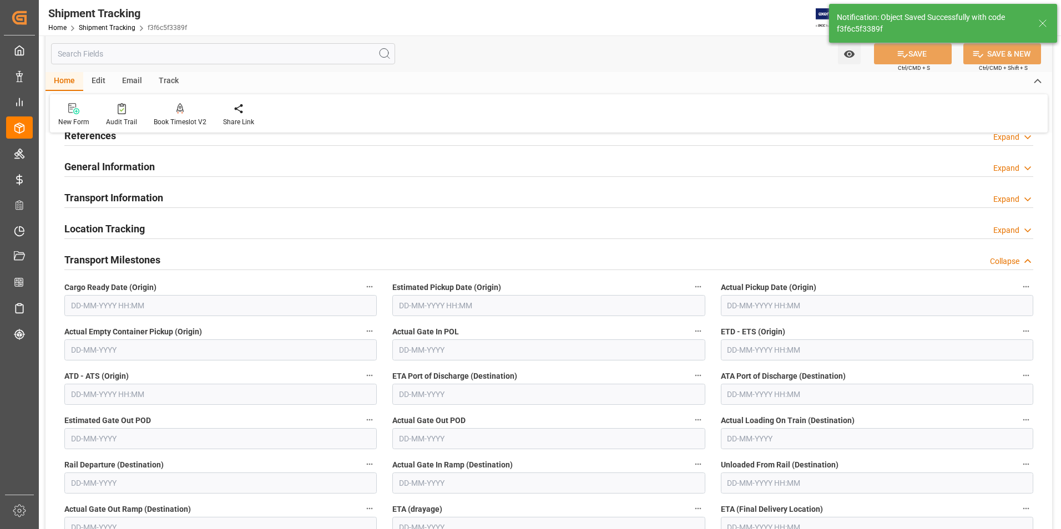
click at [160, 297] on input "text" at bounding box center [220, 305] width 312 height 21
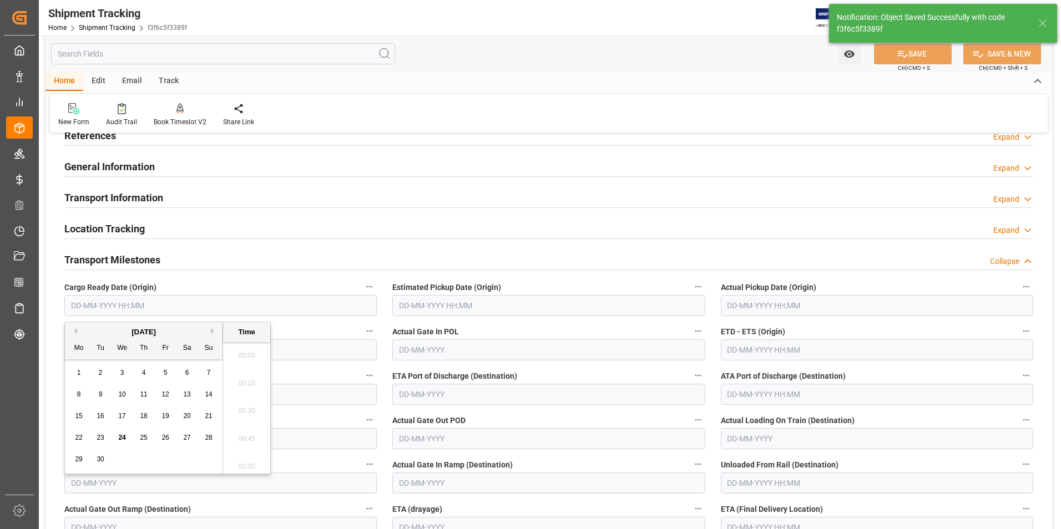
scroll to position [1253, 0]
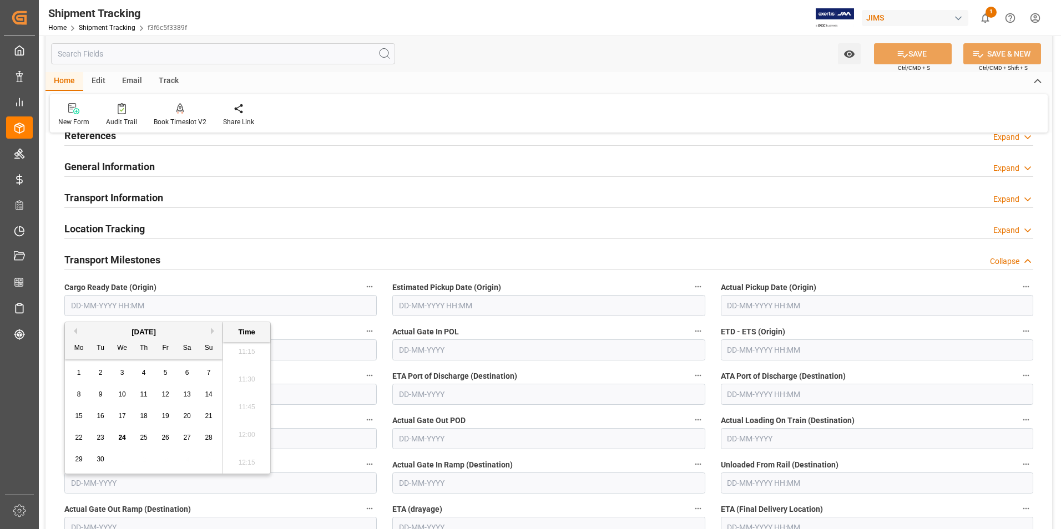
click at [124, 435] on span "24" at bounding box center [121, 438] width 7 height 8
type input "[DATE] 00:00"
click at [426, 301] on input "text" at bounding box center [548, 305] width 312 height 21
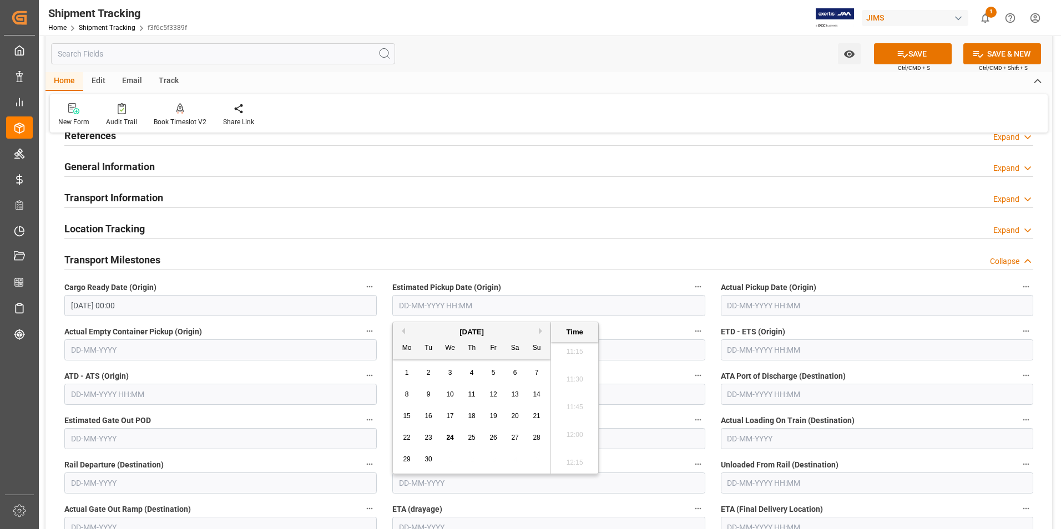
click at [429, 457] on span "30" at bounding box center [428, 460] width 7 height 8
click at [543, 328] on button "Next Month" at bounding box center [542, 331] width 7 height 7
click at [513, 372] on span "4" at bounding box center [515, 373] width 4 height 8
type input "[DATE] 00:00"
click at [632, 332] on label "Actual Gate In POL" at bounding box center [548, 332] width 312 height 16
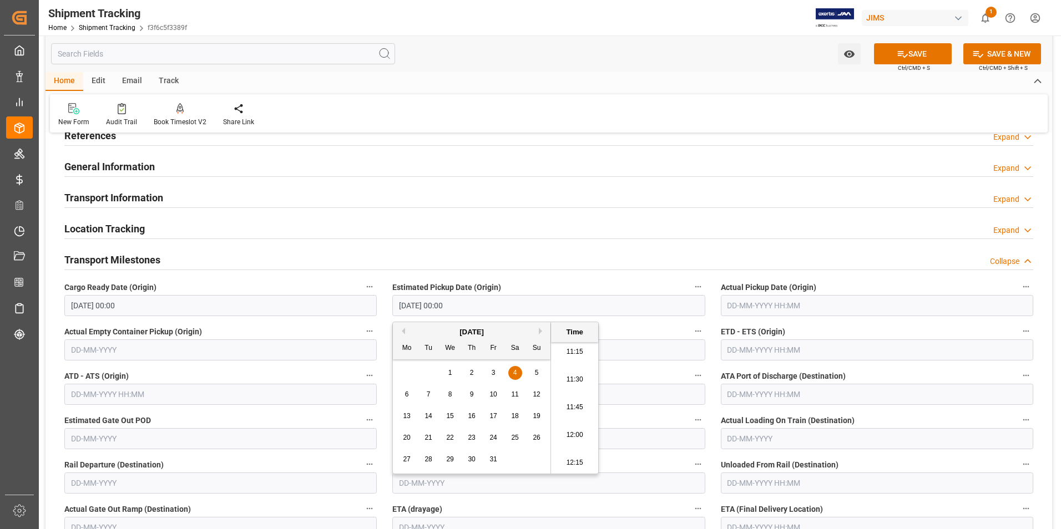
click at [691, 332] on button "Actual Gate In POL" at bounding box center [698, 331] width 14 height 14
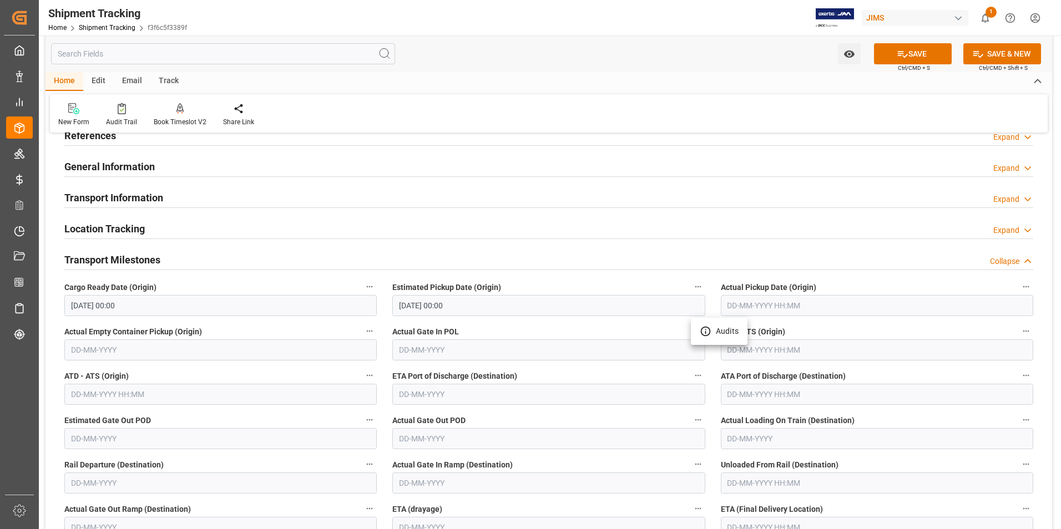
click at [773, 391] on div at bounding box center [530, 264] width 1061 height 529
click at [771, 354] on input "text" at bounding box center [877, 350] width 312 height 21
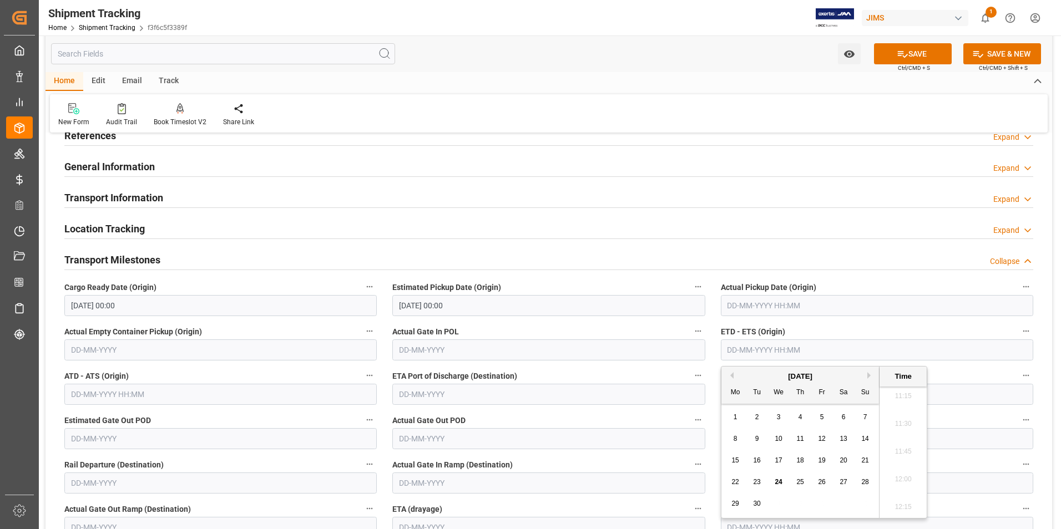
click at [871, 374] on button "Next Month" at bounding box center [870, 375] width 7 height 7
click at [740, 481] on div "20" at bounding box center [736, 482] width 14 height 13
type input "[DATE] 00:00"
click at [611, 325] on label "Actual Gate In POL" at bounding box center [548, 332] width 312 height 16
click at [691, 325] on button "Actual Gate In POL" at bounding box center [698, 331] width 14 height 14
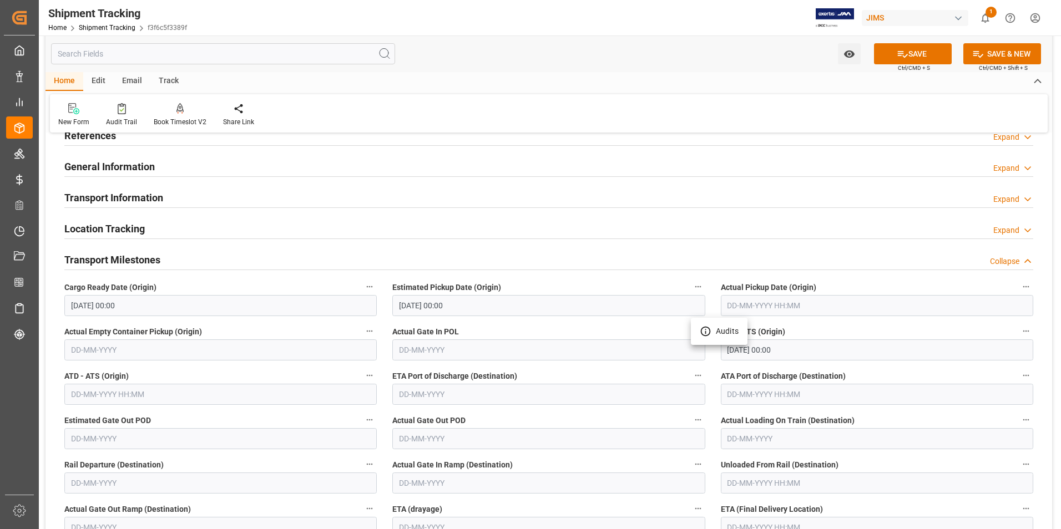
click at [628, 425] on div at bounding box center [530, 264] width 1061 height 529
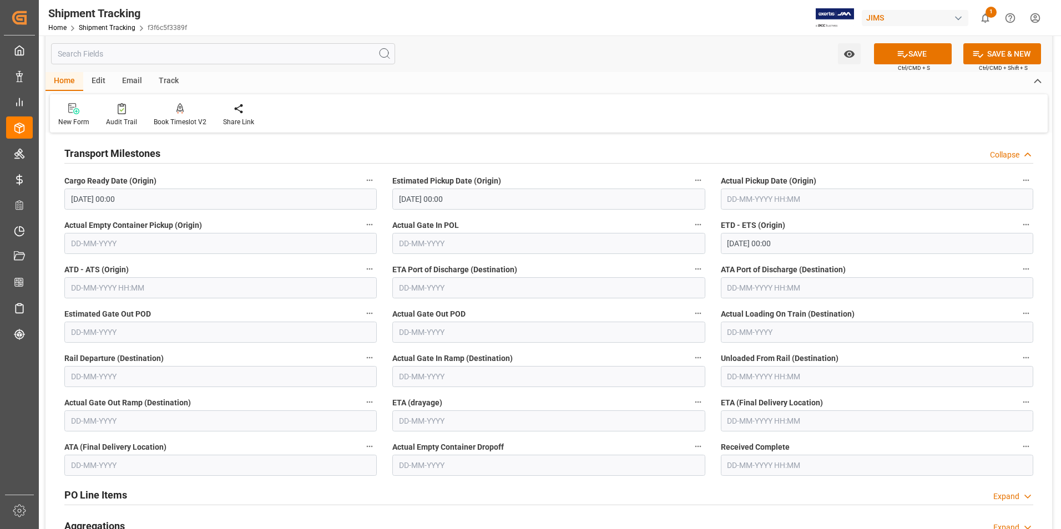
scroll to position [166, 0]
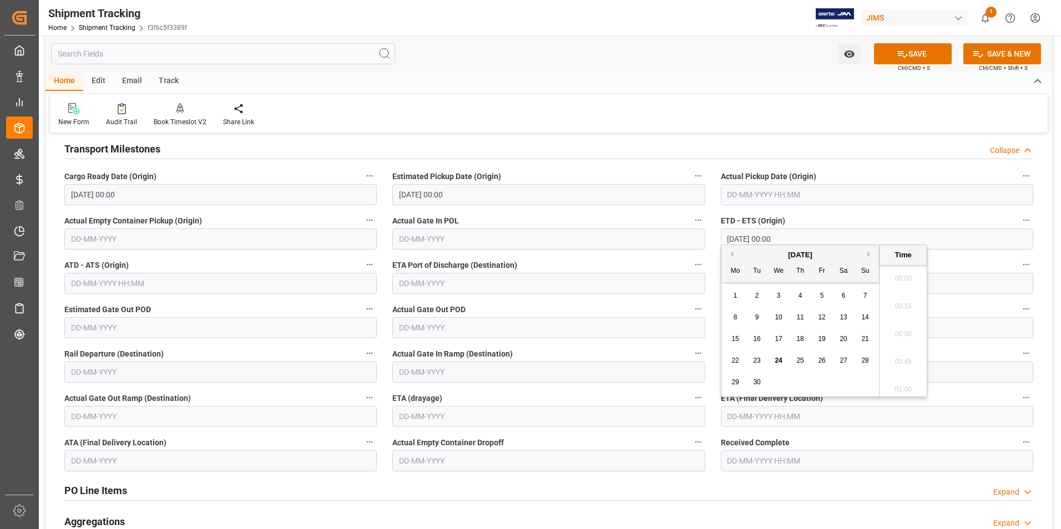
click at [760, 420] on input "text" at bounding box center [877, 416] width 312 height 21
click at [871, 251] on button "Next Month" at bounding box center [870, 254] width 7 height 7
click at [801, 353] on div "17 18 19 20 21 22 23" at bounding box center [801, 361] width 152 height 22
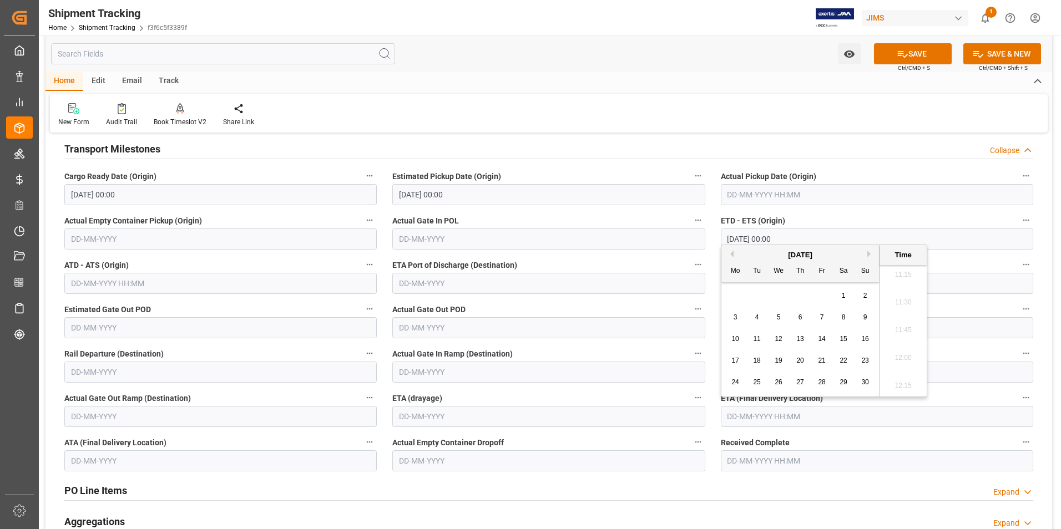
click at [801, 357] on span "20" at bounding box center [799, 361] width 7 height 8
type input "[DATE] 00:00"
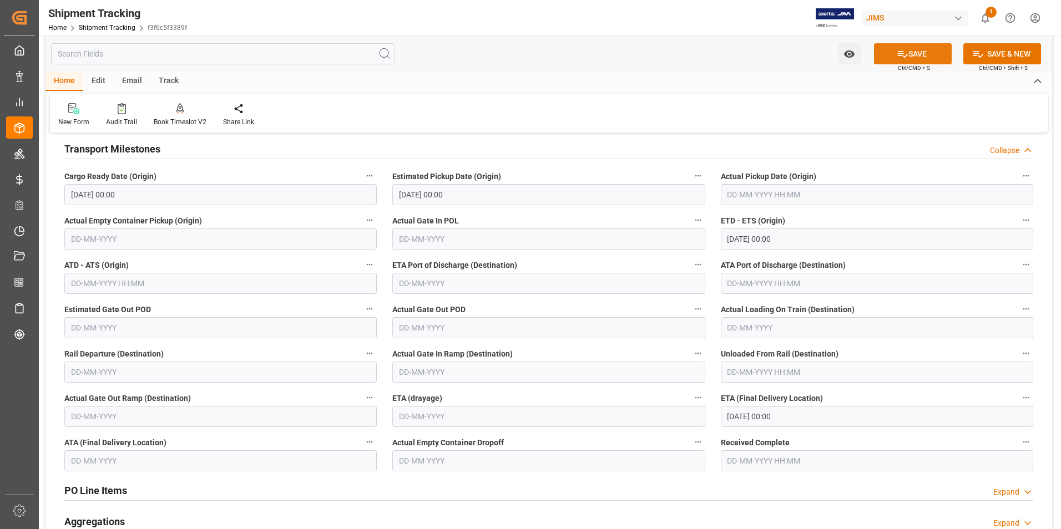
click at [915, 49] on button "SAVE" at bounding box center [913, 53] width 78 height 21
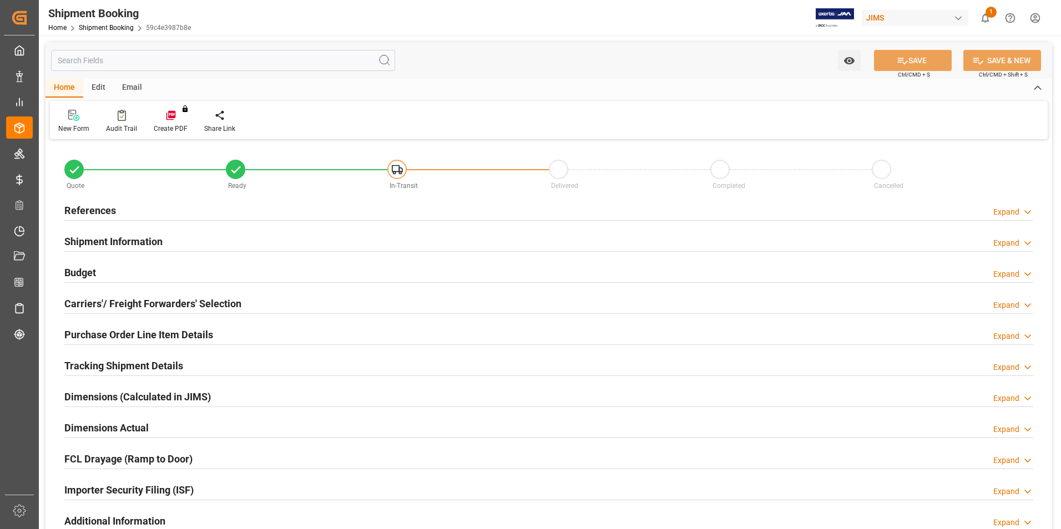
type input "0"
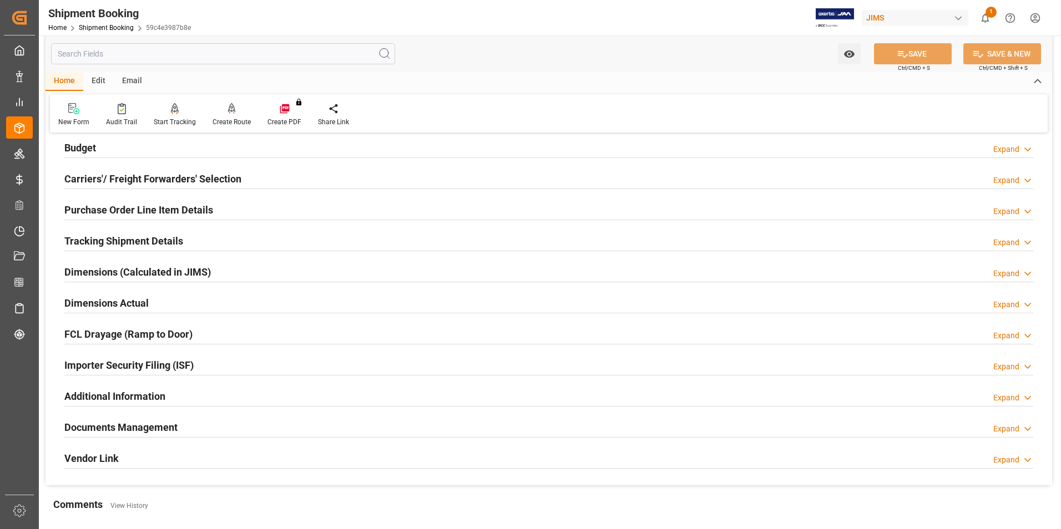
scroll to position [166, 0]
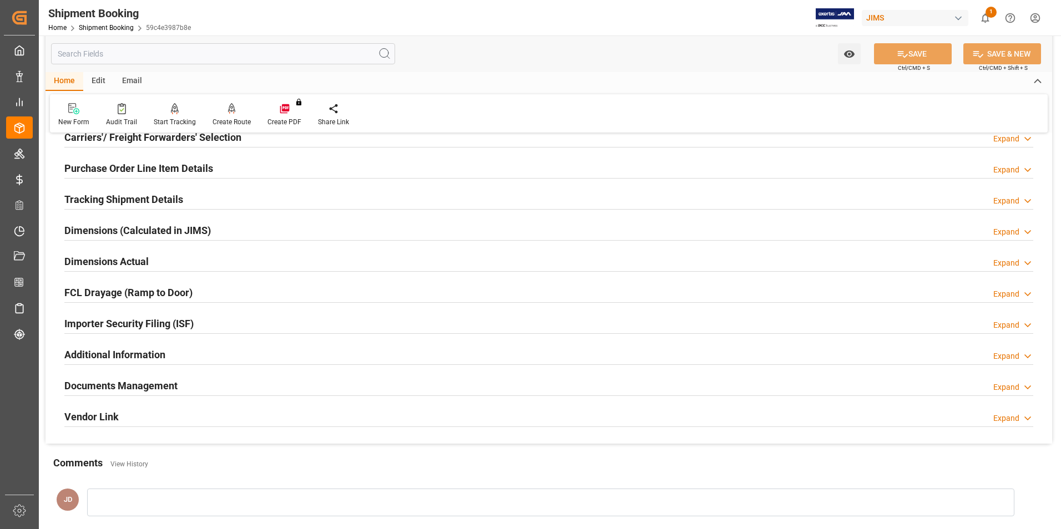
drag, startPoint x: 205, startPoint y: 259, endPoint x: 214, endPoint y: 261, distance: 8.6
click at [205, 258] on div "Dimensions Actual Expand" at bounding box center [548, 260] width 969 height 21
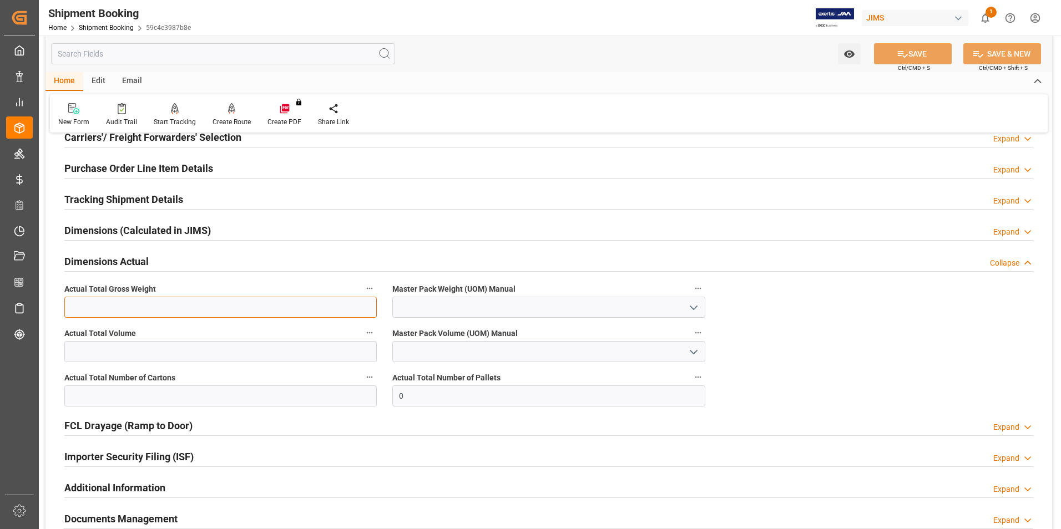
drag, startPoint x: 126, startPoint y: 311, endPoint x: 246, endPoint y: 279, distance: 124.5
click at [126, 311] on input "text" at bounding box center [220, 307] width 312 height 21
type input "460"
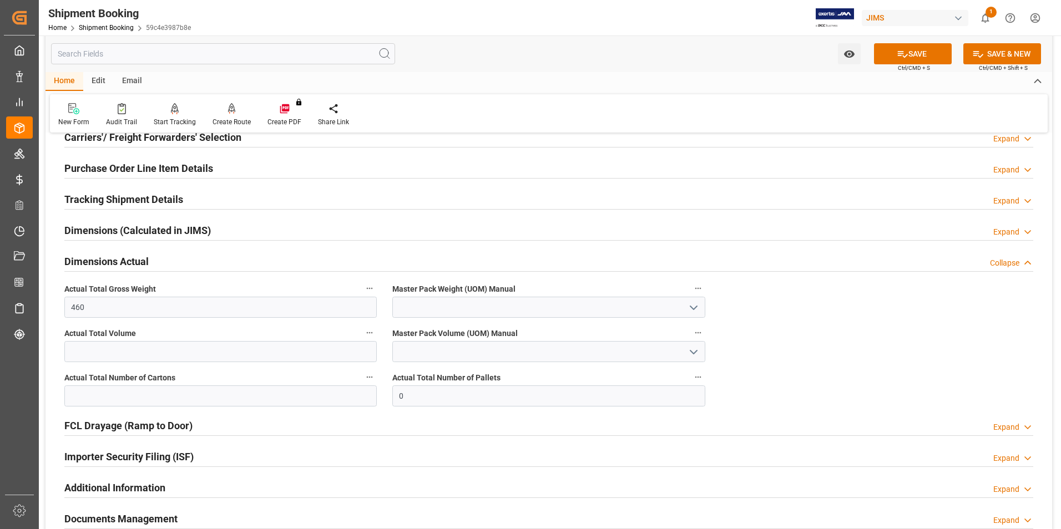
click at [689, 313] on icon "open menu" at bounding box center [693, 307] width 13 height 13
click at [584, 337] on div "KG" at bounding box center [548, 332] width 311 height 25
type input "KG"
click at [149, 356] on input "text" at bounding box center [220, 351] width 312 height 21
type input "4.42"
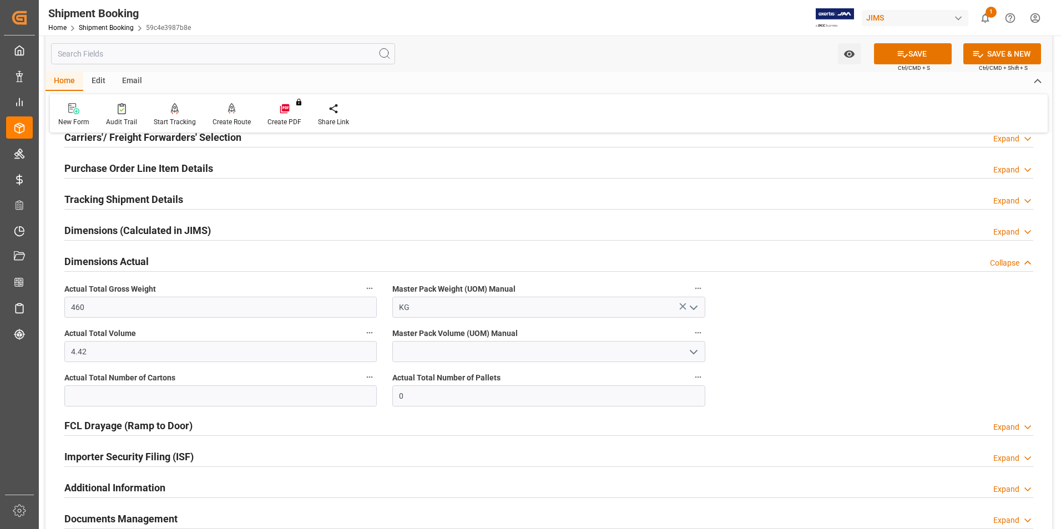
click at [699, 356] on icon "open menu" at bounding box center [693, 352] width 13 height 13
click at [522, 379] on div "CBM" at bounding box center [548, 376] width 311 height 25
type input "CBM"
drag, startPoint x: 249, startPoint y: 394, endPoint x: 367, endPoint y: 330, distance: 134.6
click at [249, 394] on input "text" at bounding box center [220, 396] width 312 height 21
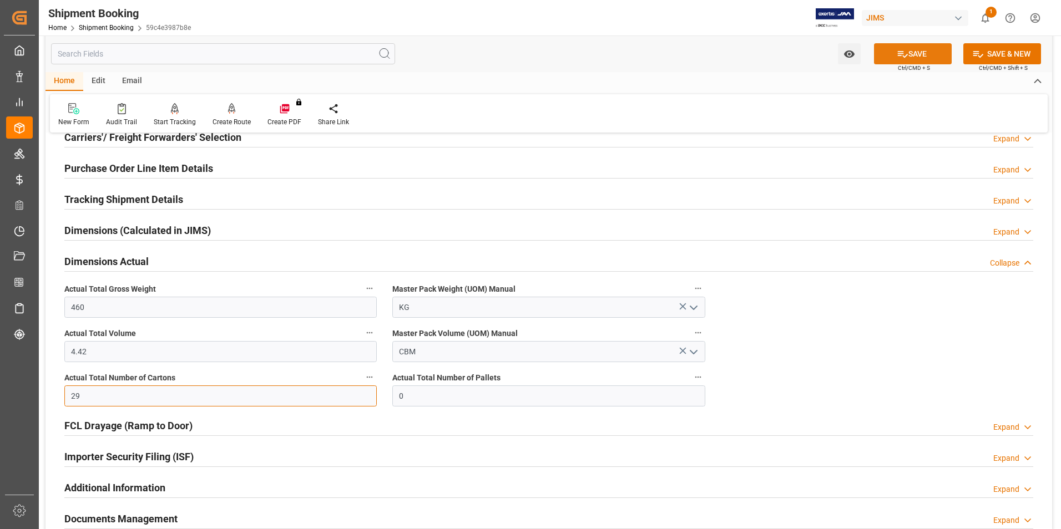
type input "29"
click at [919, 51] on button "SAVE" at bounding box center [913, 53] width 78 height 21
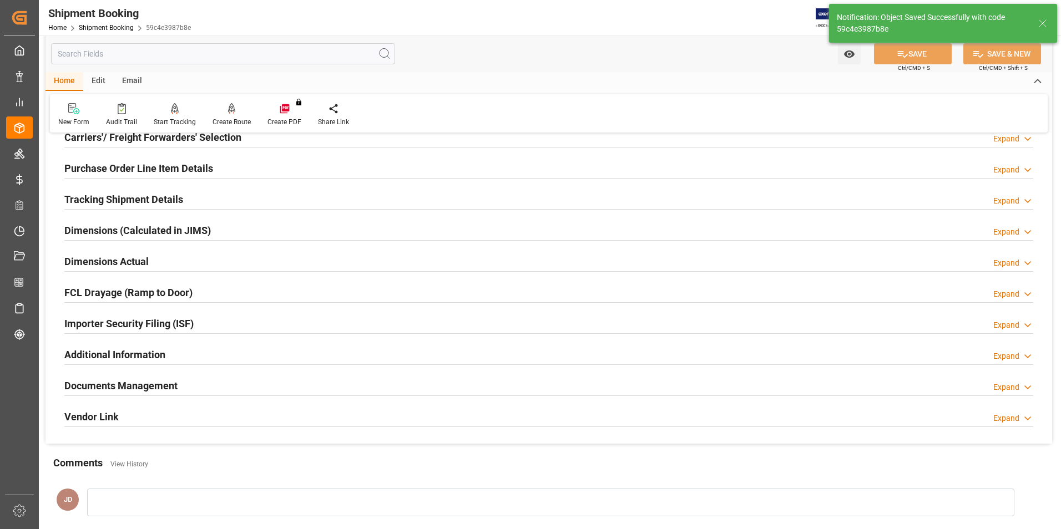
click at [228, 383] on div "Documents Management Expand" at bounding box center [548, 385] width 969 height 21
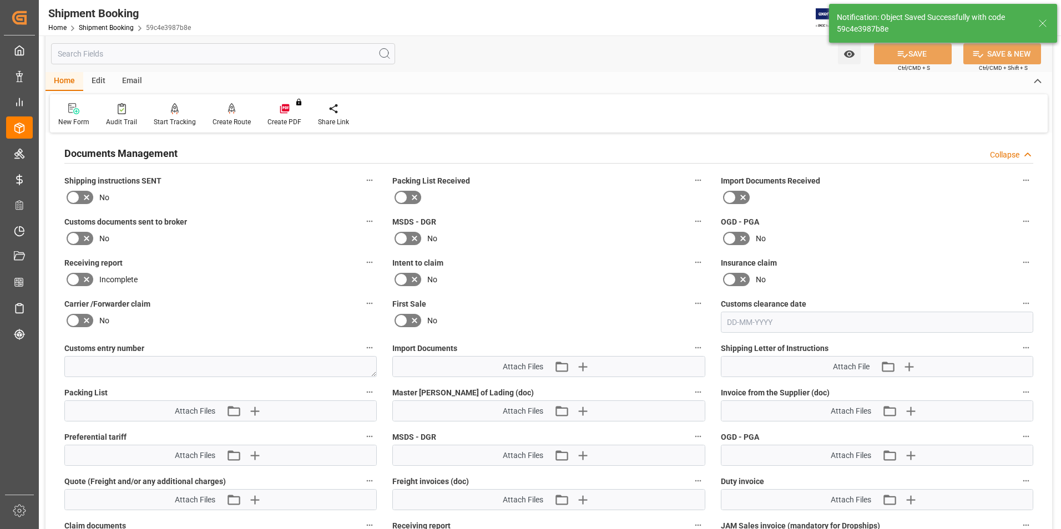
scroll to position [499, 0]
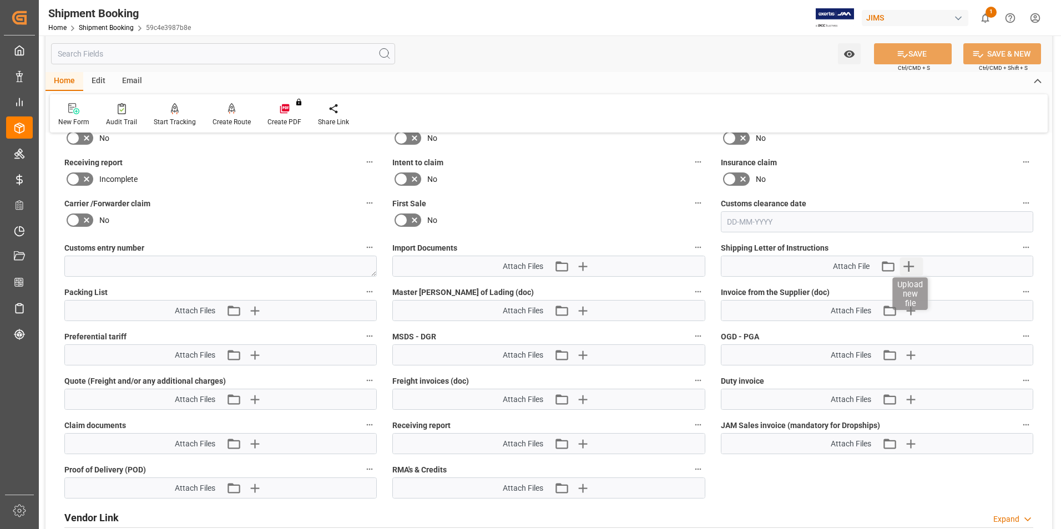
click at [912, 264] on icon "button" at bounding box center [909, 267] width 18 height 18
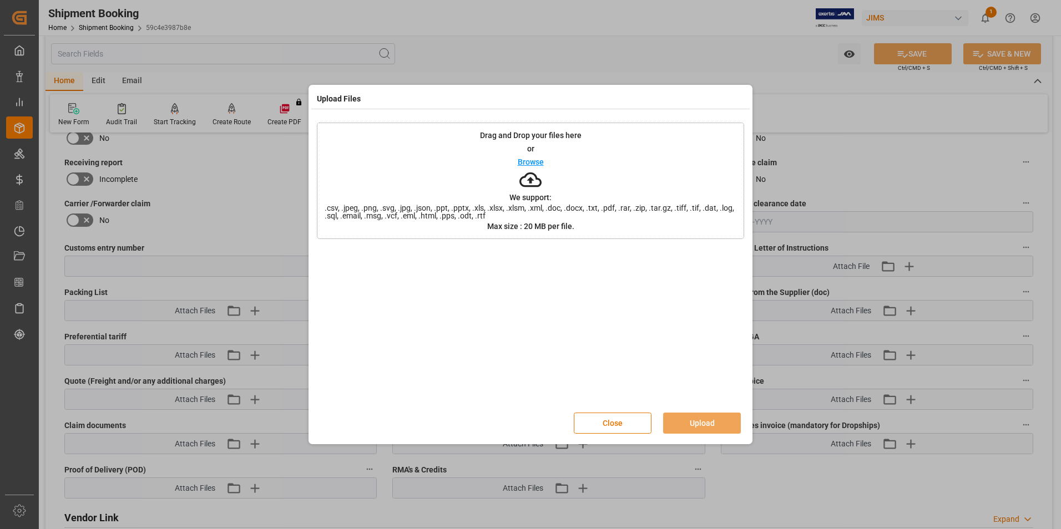
click at [545, 164] on div "Drag and Drop your files here or Browse We support: .csv, .jpeg, .png, .svg, .j…" at bounding box center [530, 181] width 427 height 117
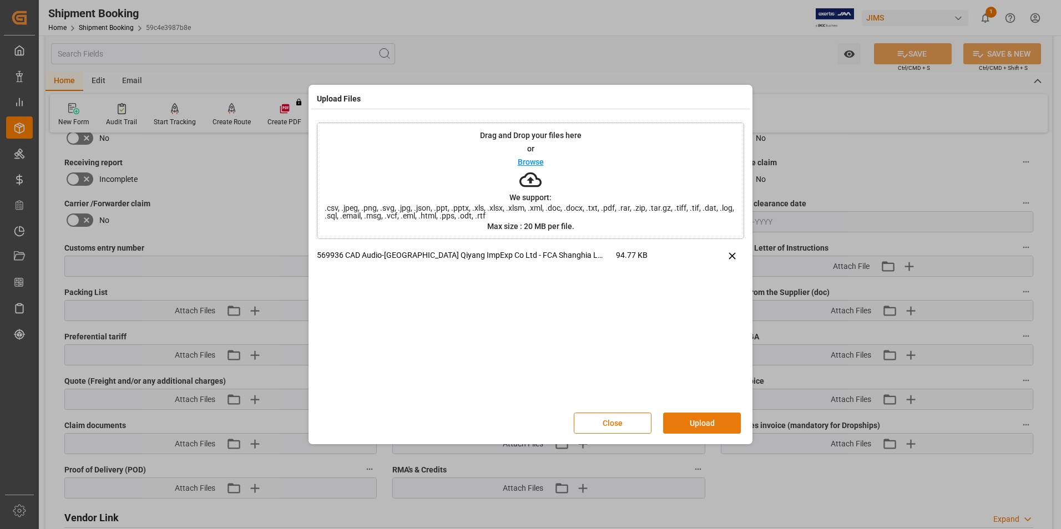
click at [705, 424] on button "Upload" at bounding box center [702, 423] width 78 height 21
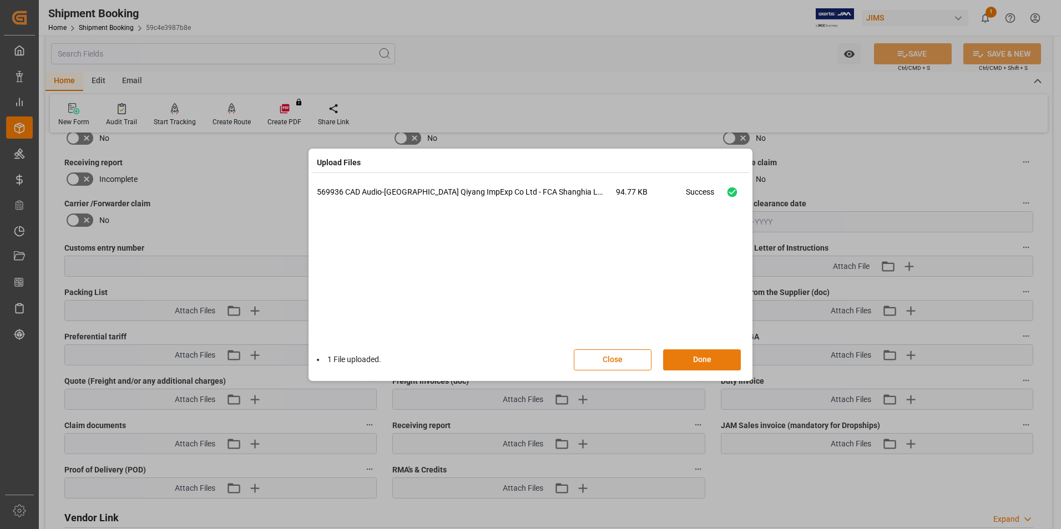
click at [704, 359] on button "Done" at bounding box center [702, 360] width 78 height 21
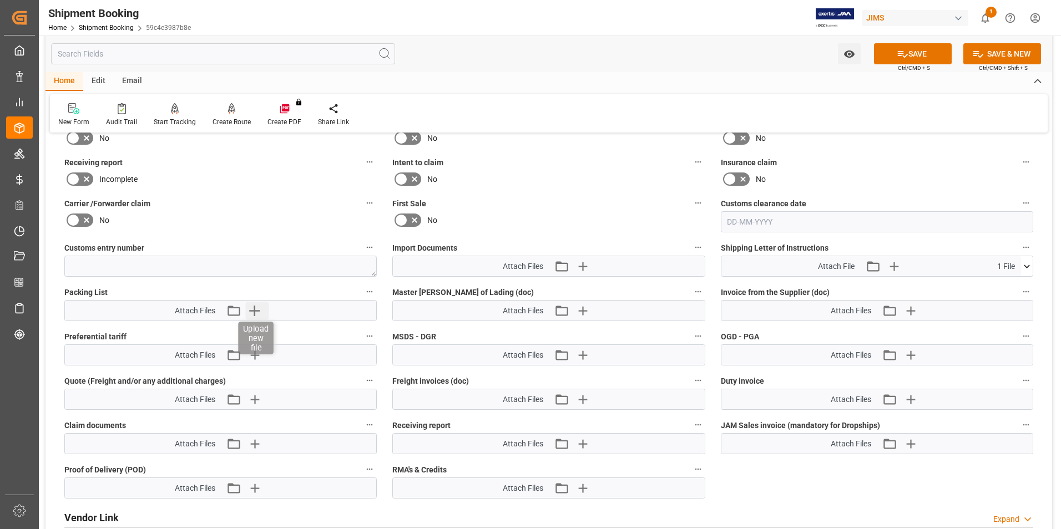
click at [253, 309] on icon "button" at bounding box center [254, 311] width 18 height 18
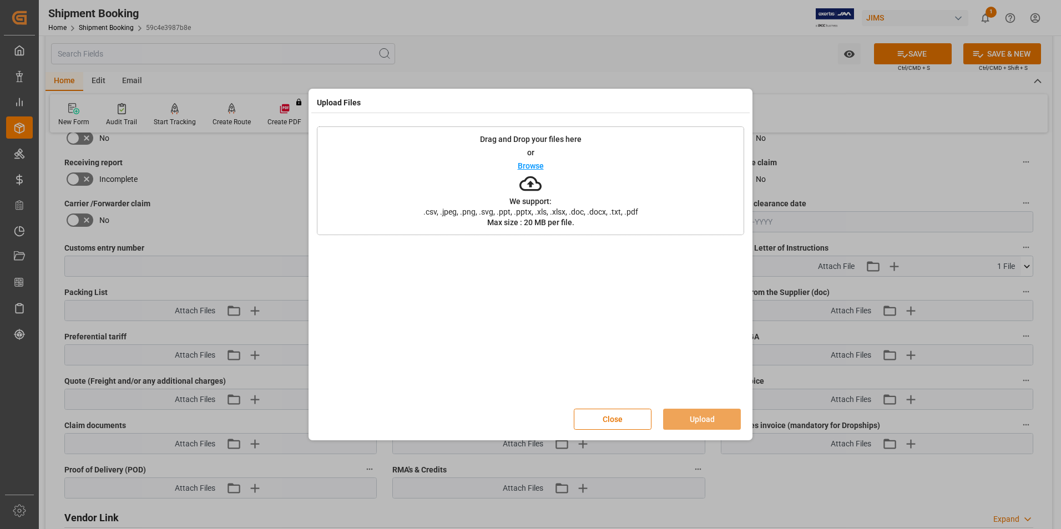
click at [538, 165] on p "Browse" at bounding box center [531, 166] width 26 height 8
click at [698, 417] on button "Upload" at bounding box center [702, 419] width 78 height 21
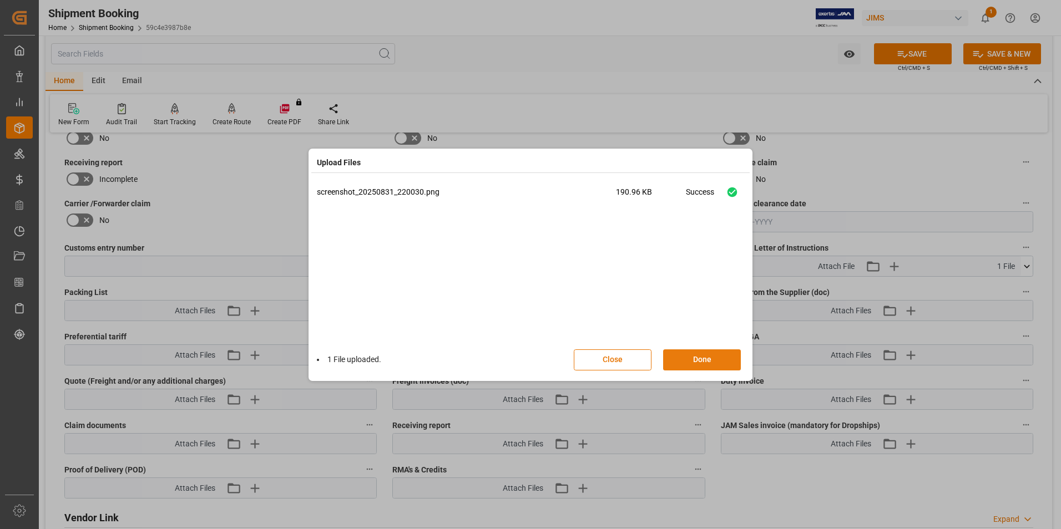
click at [712, 356] on button "Done" at bounding box center [702, 360] width 78 height 21
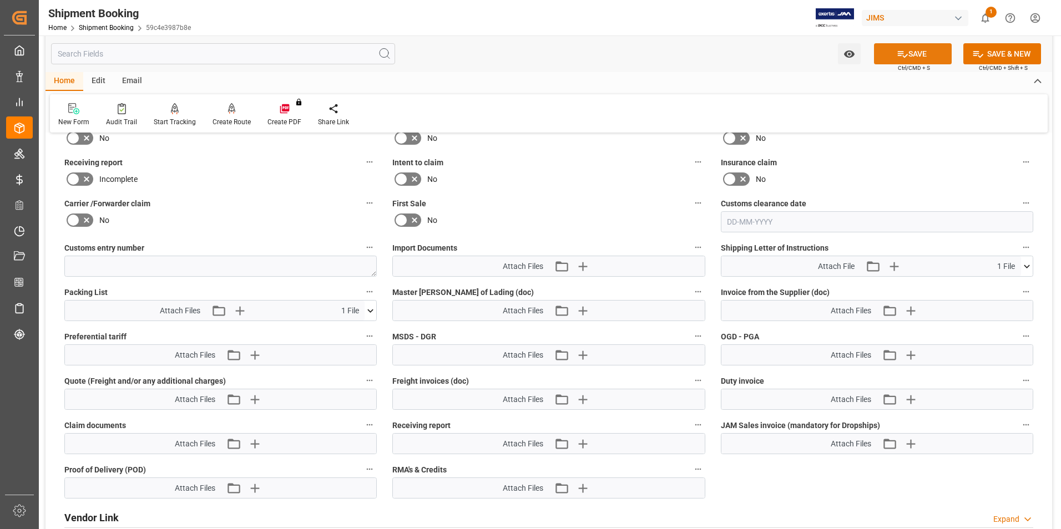
click at [909, 54] on button "SAVE" at bounding box center [913, 53] width 78 height 21
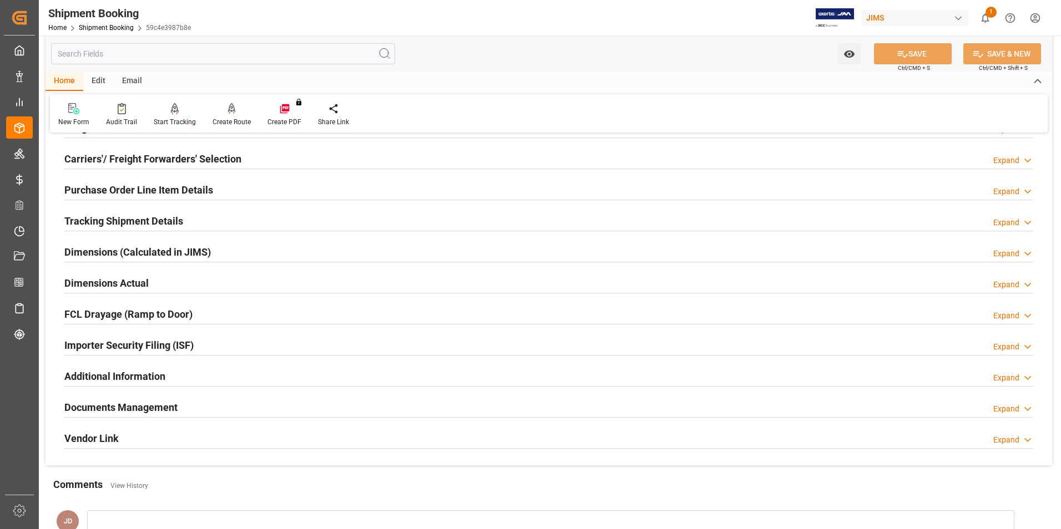
scroll to position [111, 0]
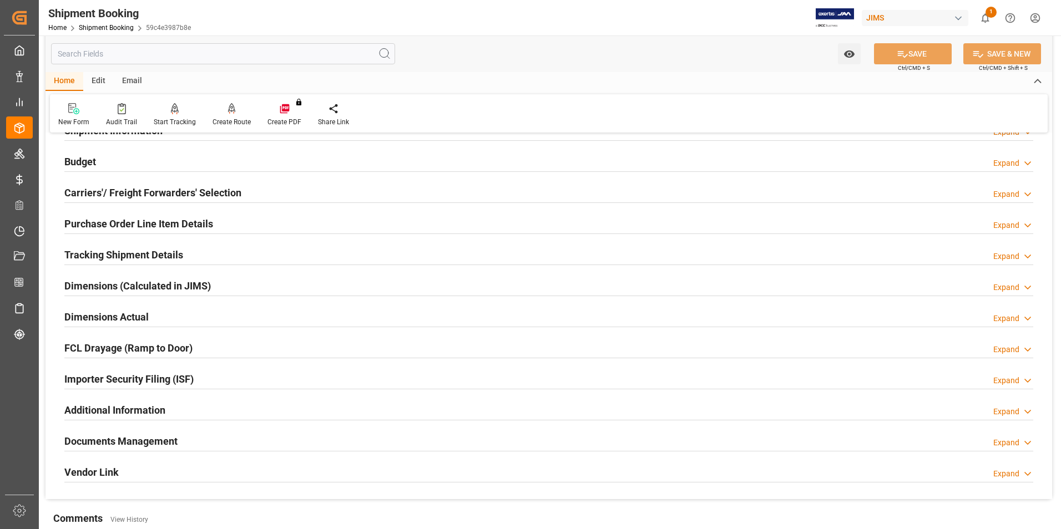
click at [130, 73] on div "Email" at bounding box center [132, 81] width 37 height 19
click at [71, 117] on div "Send Email" at bounding box center [75, 115] width 51 height 24
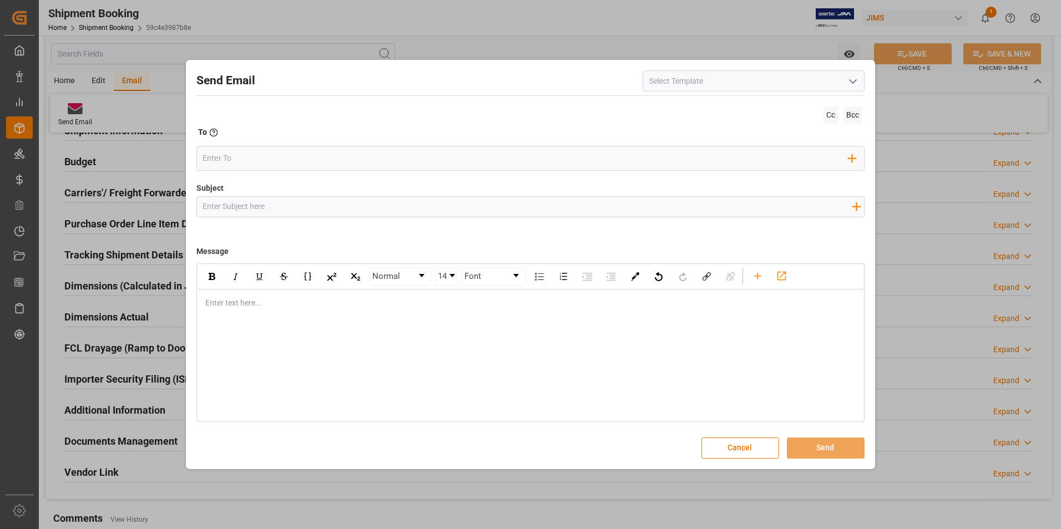
click at [855, 83] on icon "open menu" at bounding box center [852, 81] width 13 height 13
click at [682, 107] on div "2BOOK - Ocean - Air freight" at bounding box center [753, 105] width 221 height 25
type input "2BOOK - Ocean - Air freight"
type input "2BOOK {{jamReferenceNumber}} {{supplierFullName}} Ship from: {{country}} Ship t…"
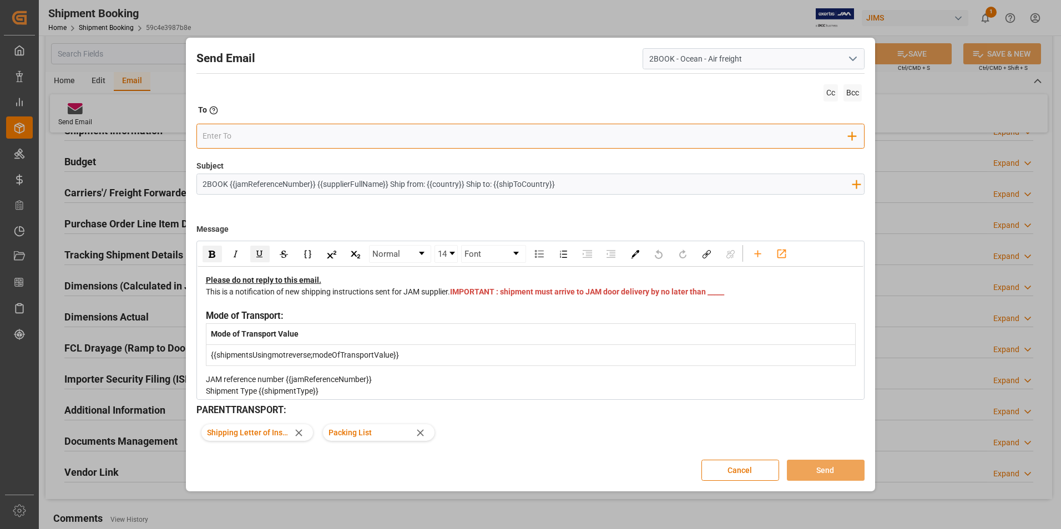
click at [245, 135] on input "email" at bounding box center [526, 136] width 646 height 17
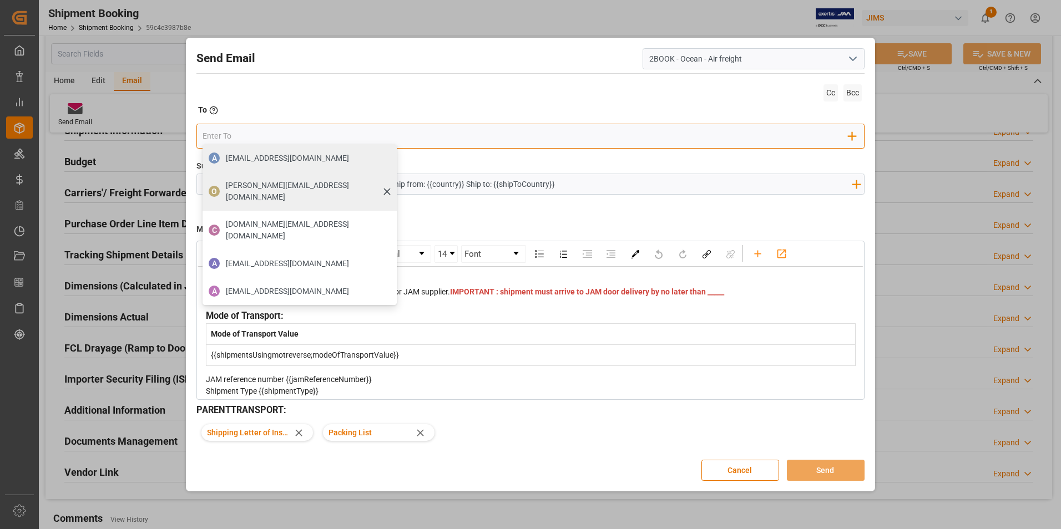
type input "se"
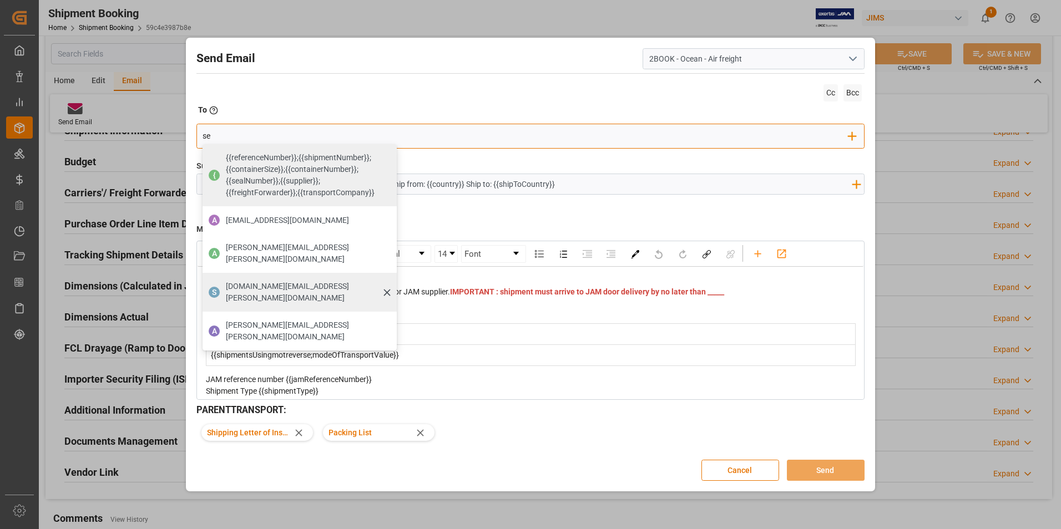
click at [275, 281] on span "seacare.mtr@kuehne-nagel.com" at bounding box center [307, 292] width 163 height 23
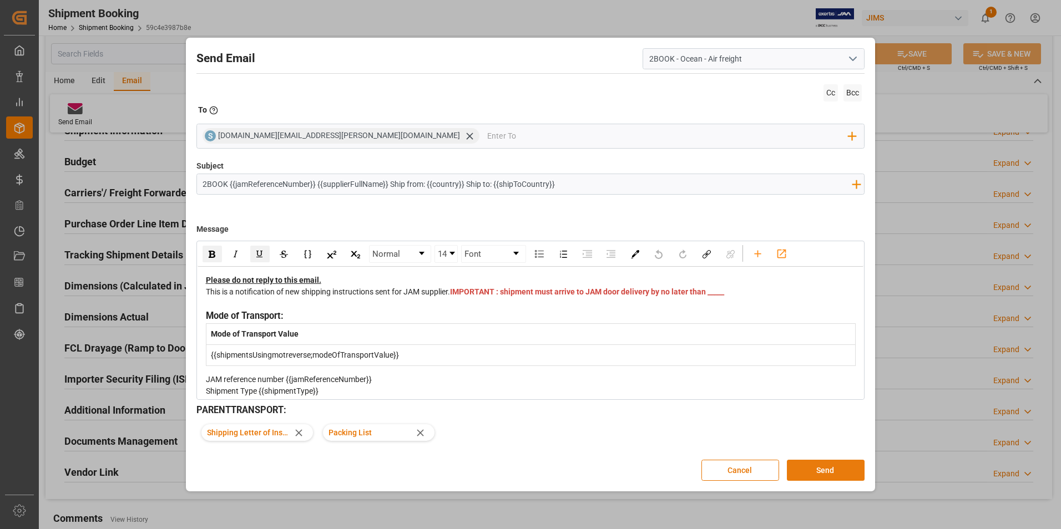
click at [831, 471] on button "Send" at bounding box center [826, 470] width 78 height 21
